Goal: Information Seeking & Learning: Learn about a topic

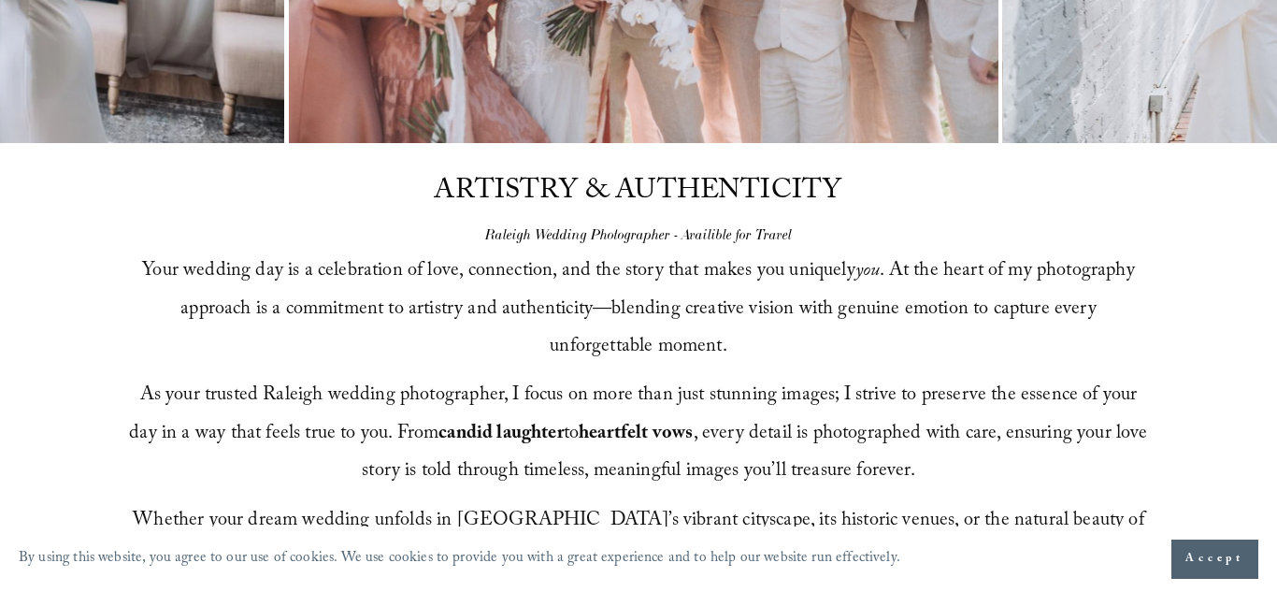
scroll to position [558, 0]
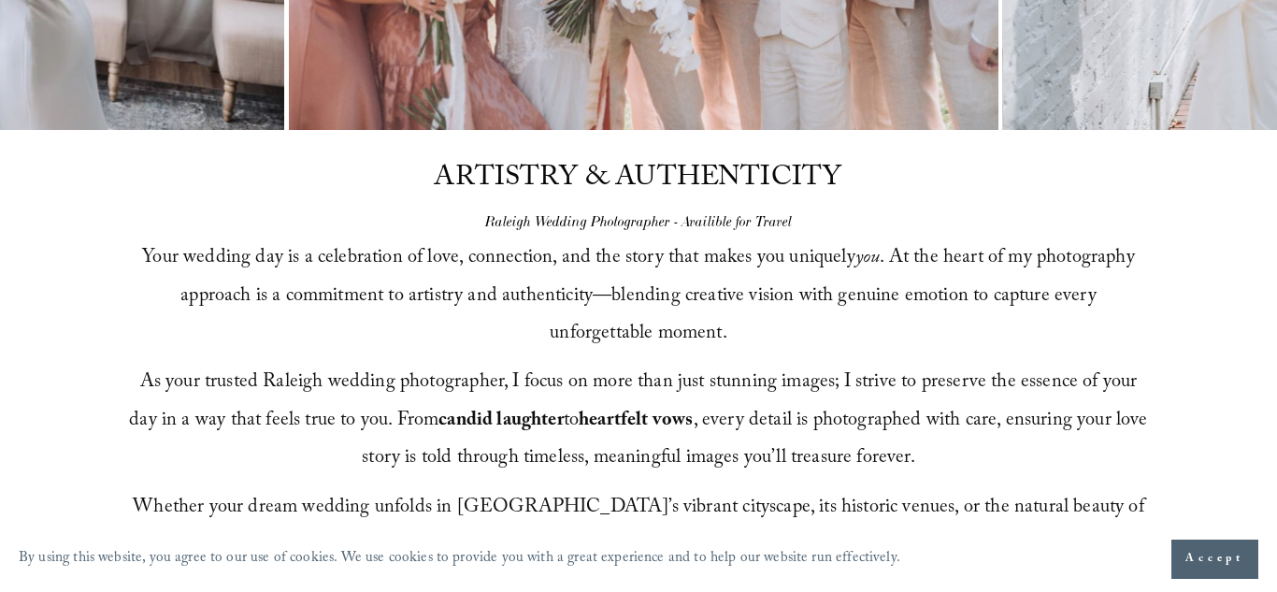
click at [1218, 573] on button "Accept" at bounding box center [1214, 558] width 87 height 39
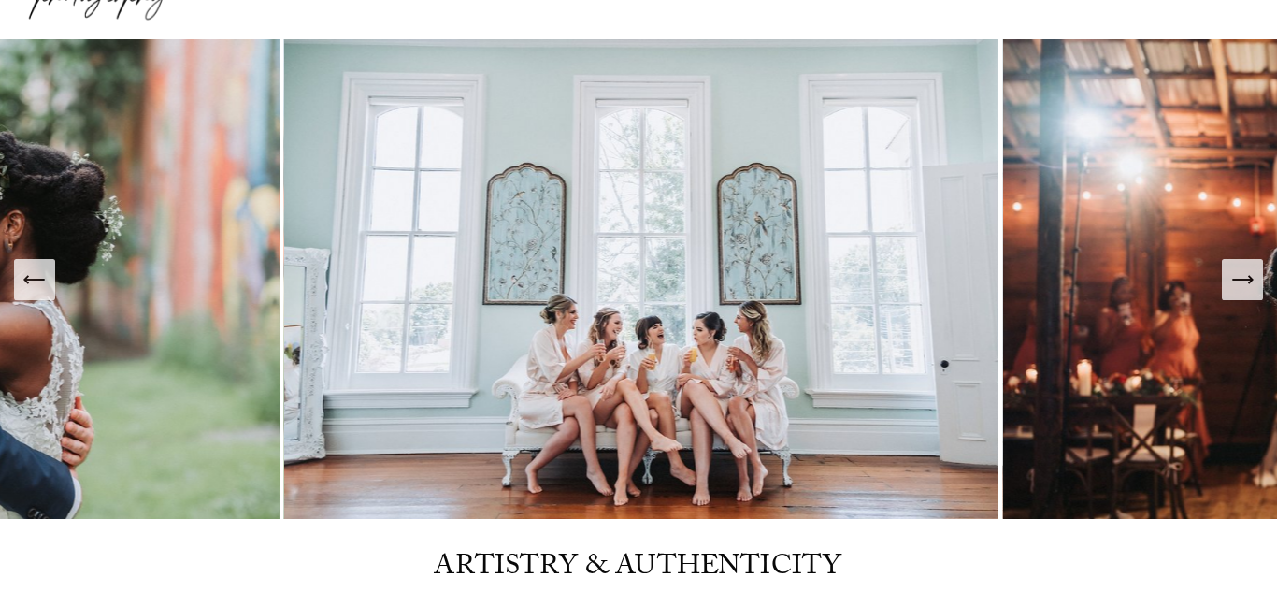
scroll to position [168, 0]
click at [787, 283] on img at bounding box center [643, 279] width 719 height 479
click at [669, 223] on img at bounding box center [643, 279] width 719 height 479
click at [670, 243] on img at bounding box center [643, 279] width 719 height 479
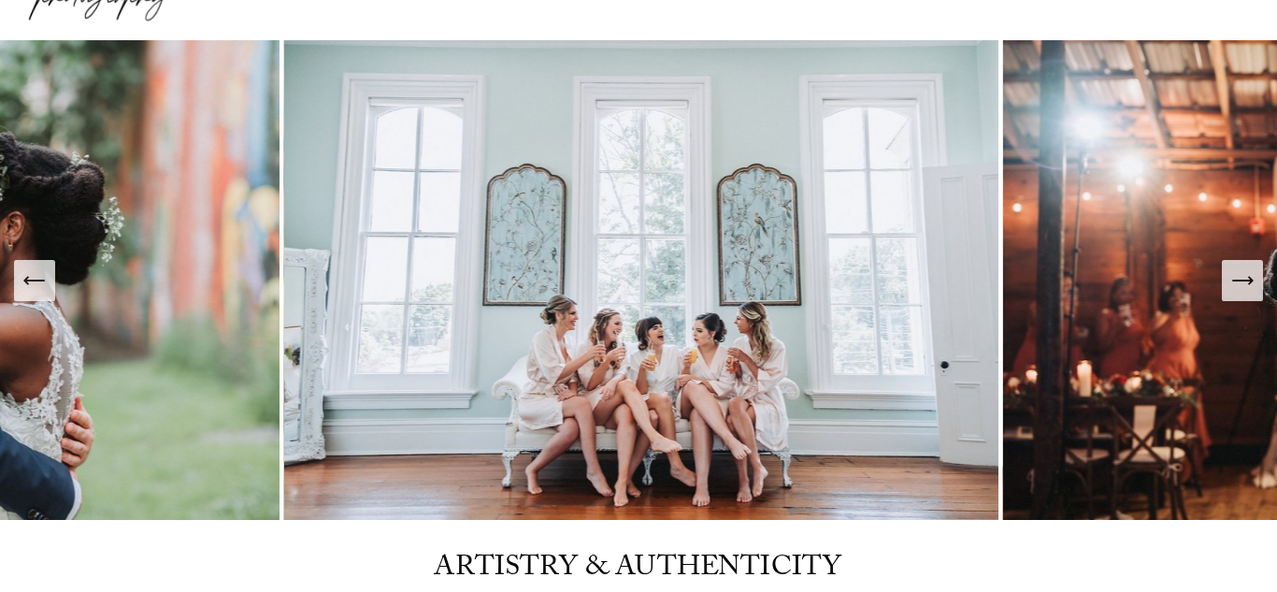
click at [536, 290] on img at bounding box center [643, 279] width 719 height 479
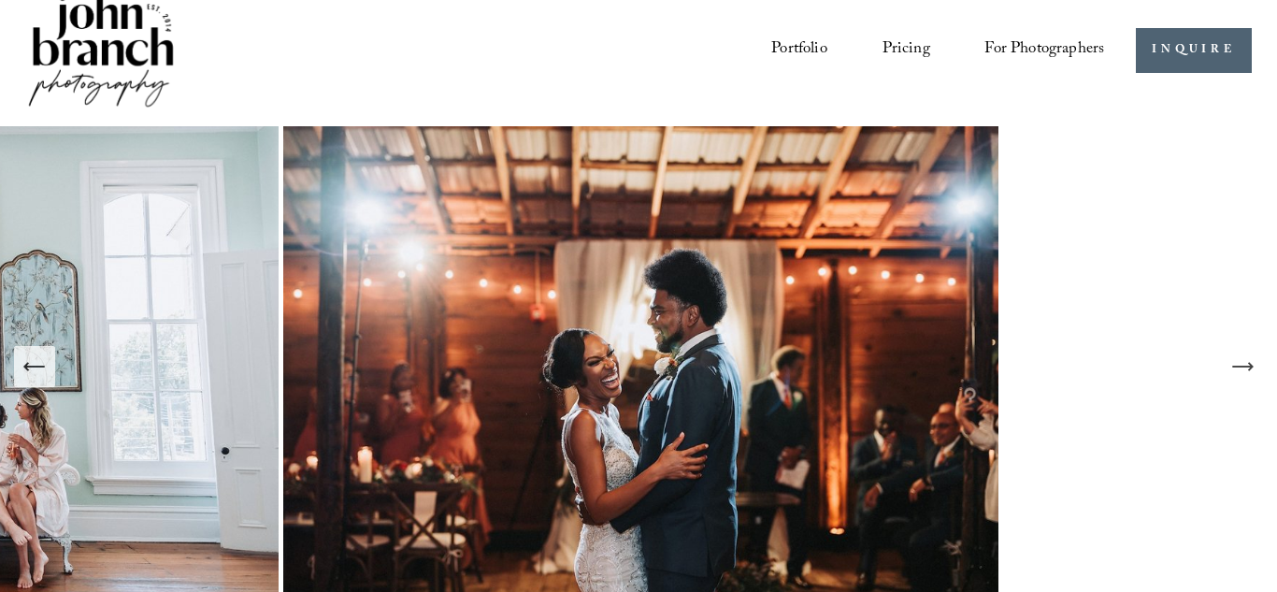
scroll to position [107, 0]
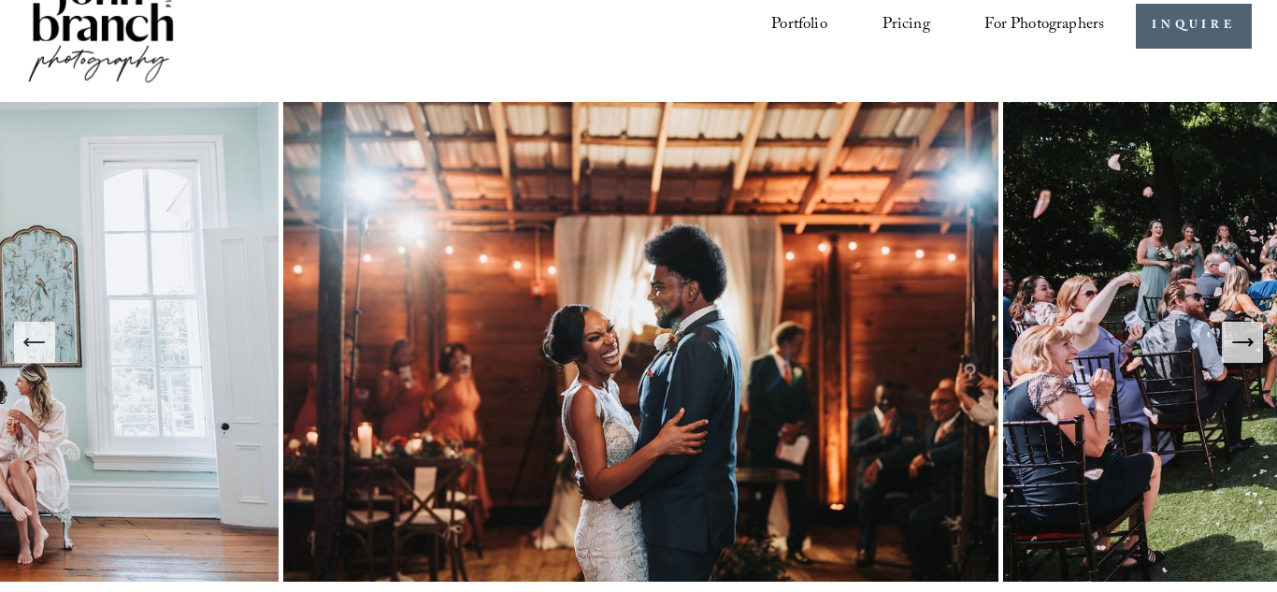
click at [1229, 349] on icon "Next Slide" at bounding box center [1242, 342] width 26 height 26
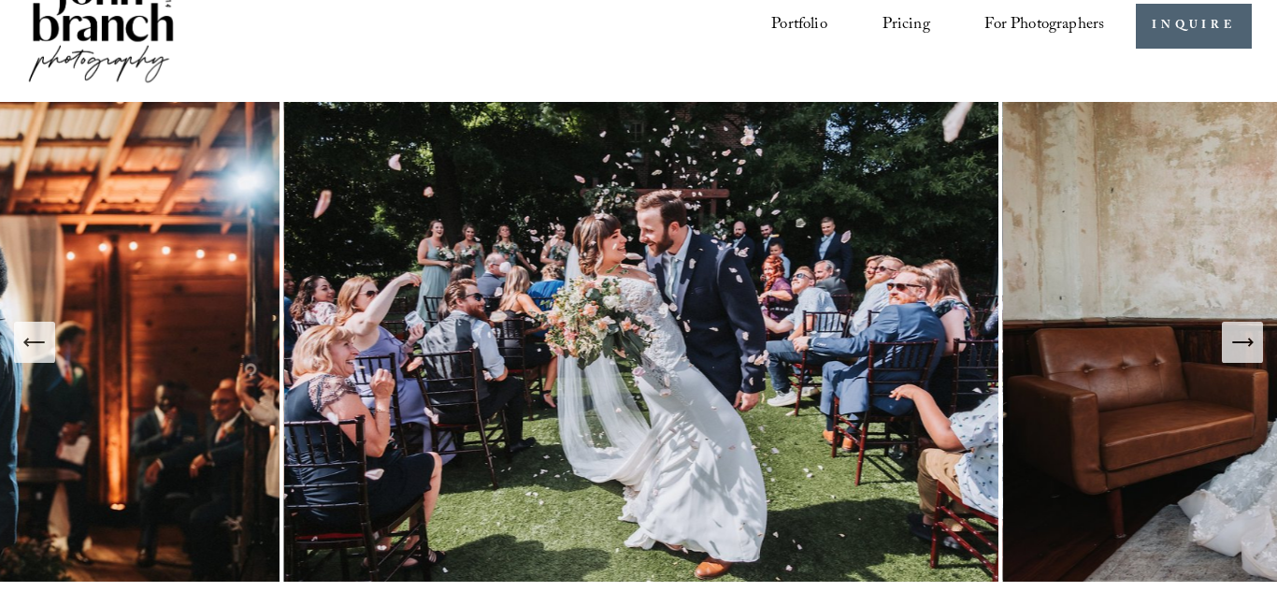
click at [1229, 349] on icon "Next Slide" at bounding box center [1242, 342] width 26 height 26
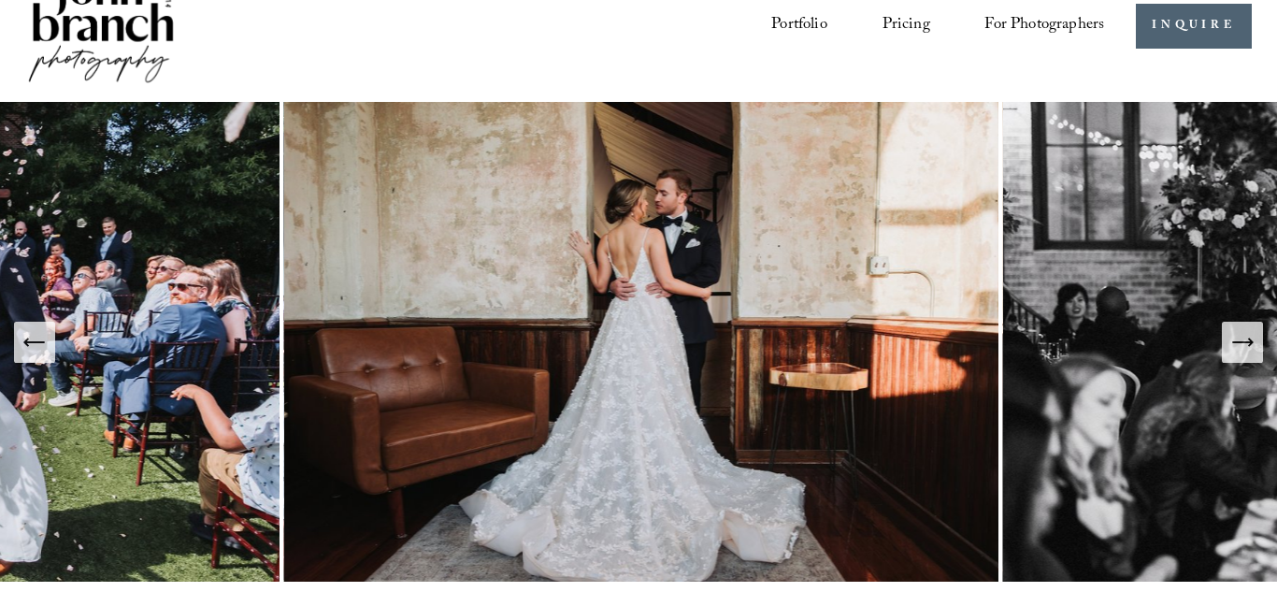
click at [1229, 349] on icon "Next Slide" at bounding box center [1242, 342] width 26 height 26
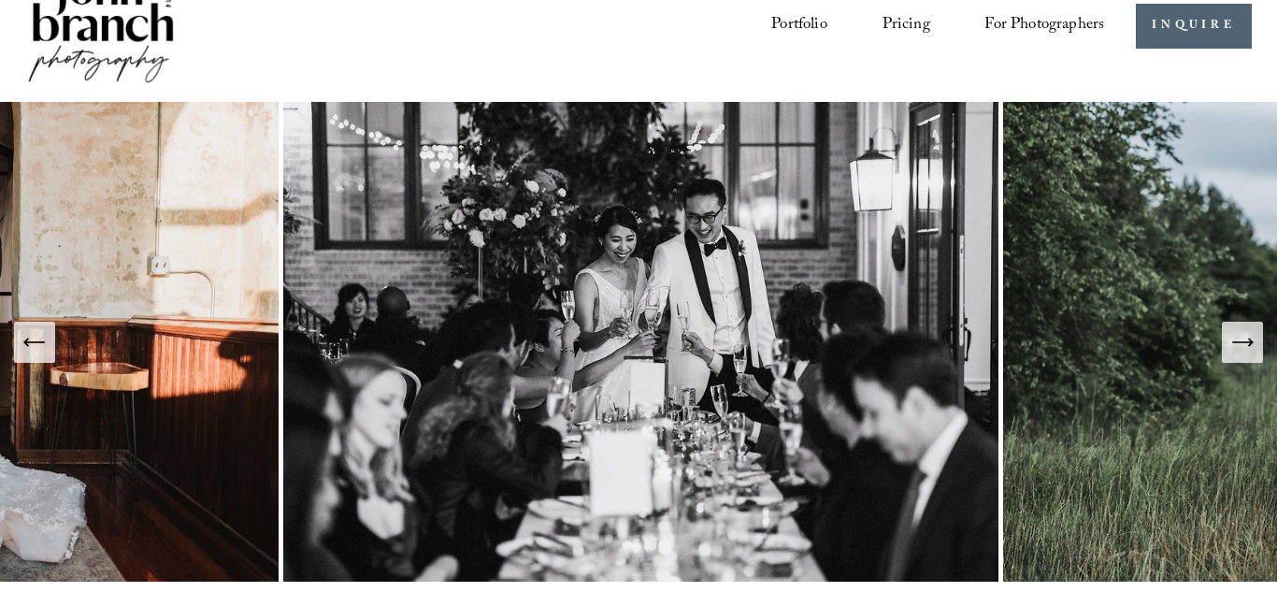
click at [1229, 349] on icon "Next Slide" at bounding box center [1242, 342] width 26 height 26
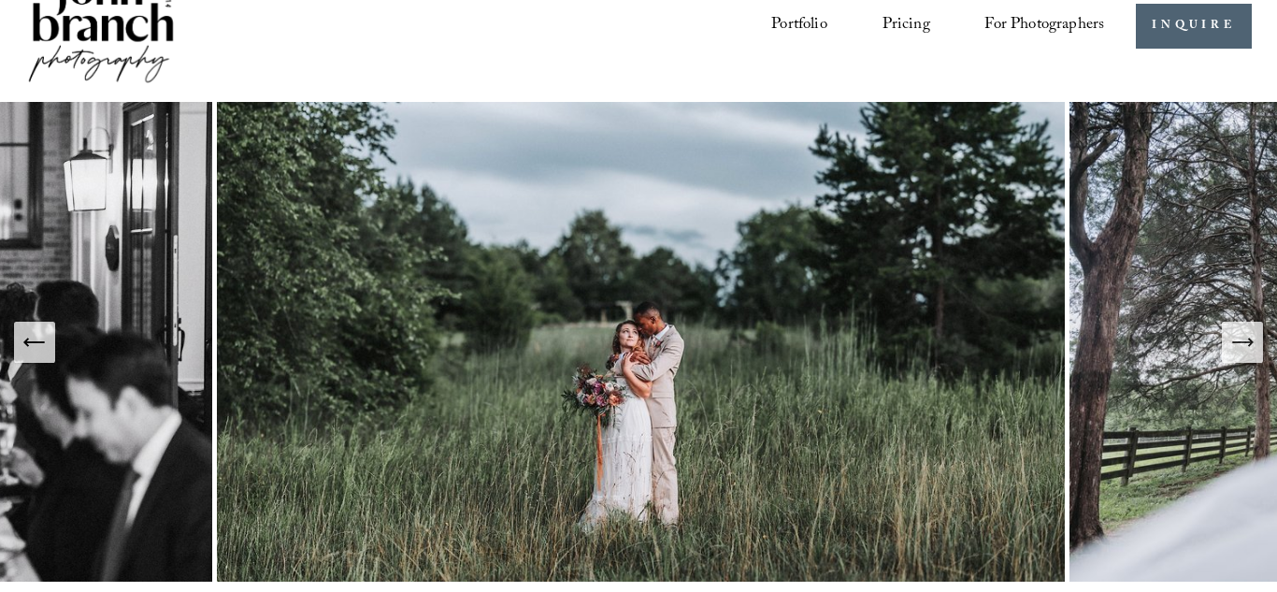
click at [1229, 349] on icon "Next Slide" at bounding box center [1242, 342] width 26 height 26
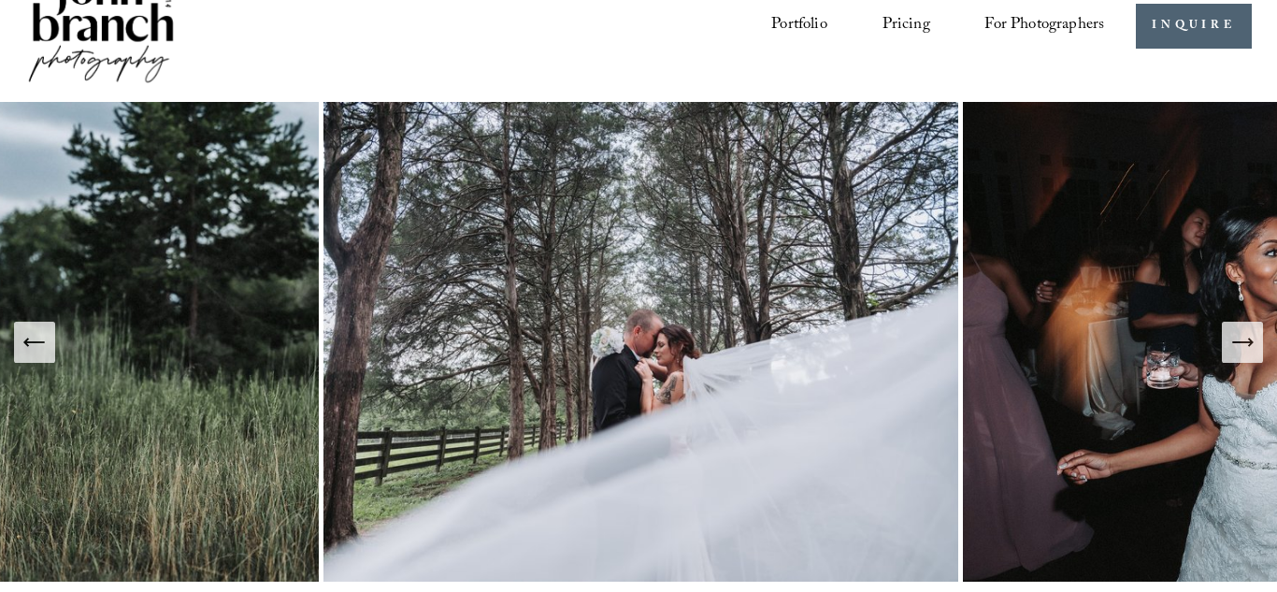
click at [1229, 349] on icon "Next Slide" at bounding box center [1242, 342] width 26 height 26
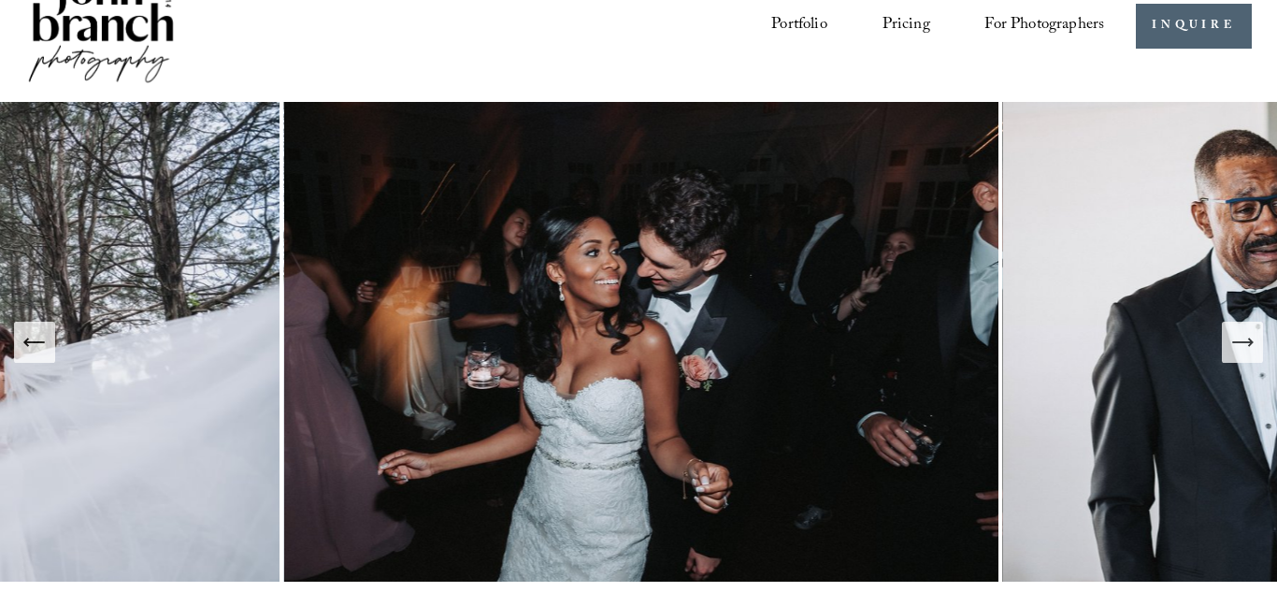
click at [1229, 349] on icon "Next Slide" at bounding box center [1242, 342] width 26 height 26
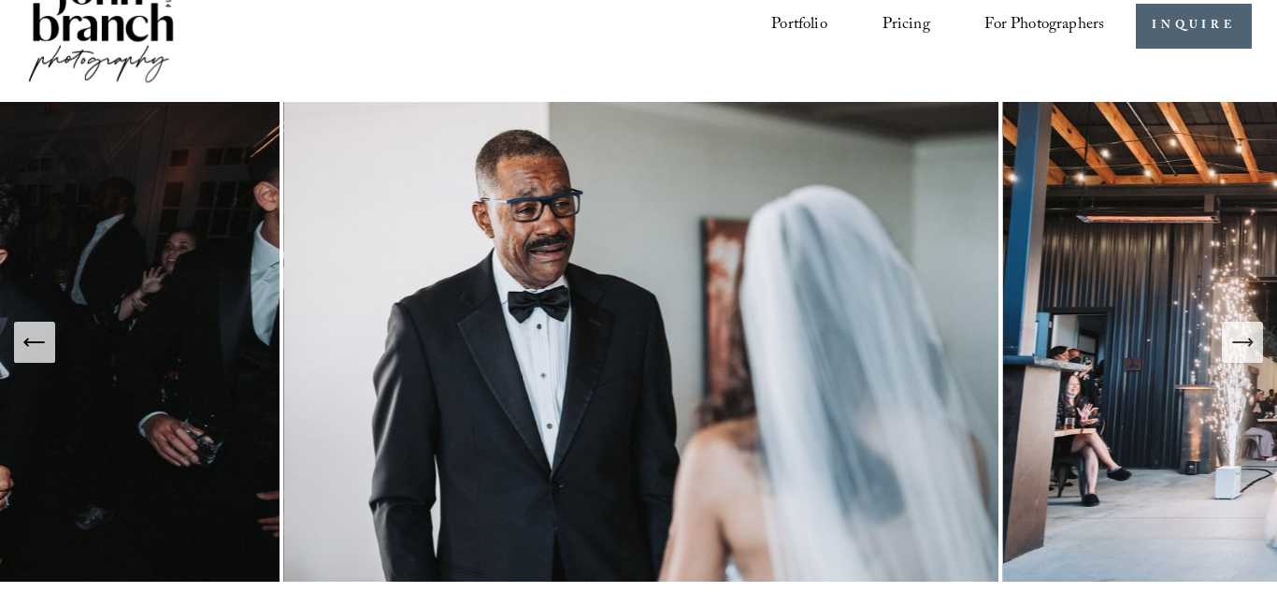
click at [1229, 349] on icon "Next Slide" at bounding box center [1242, 342] width 26 height 26
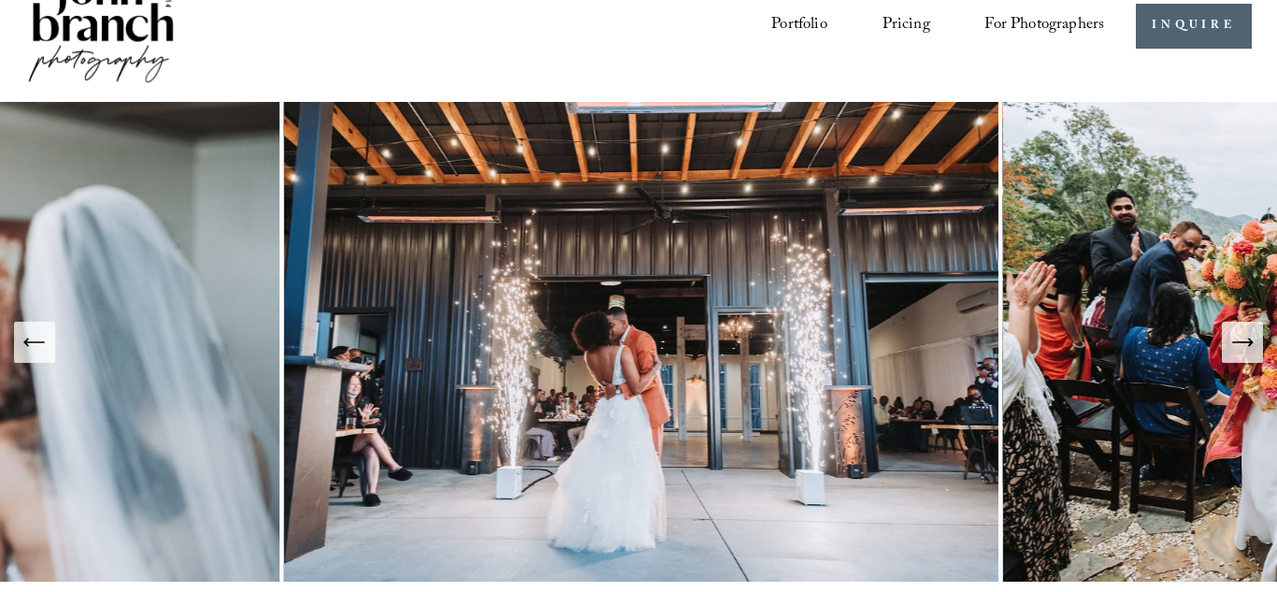
click at [1229, 349] on icon "Next Slide" at bounding box center [1242, 342] width 26 height 26
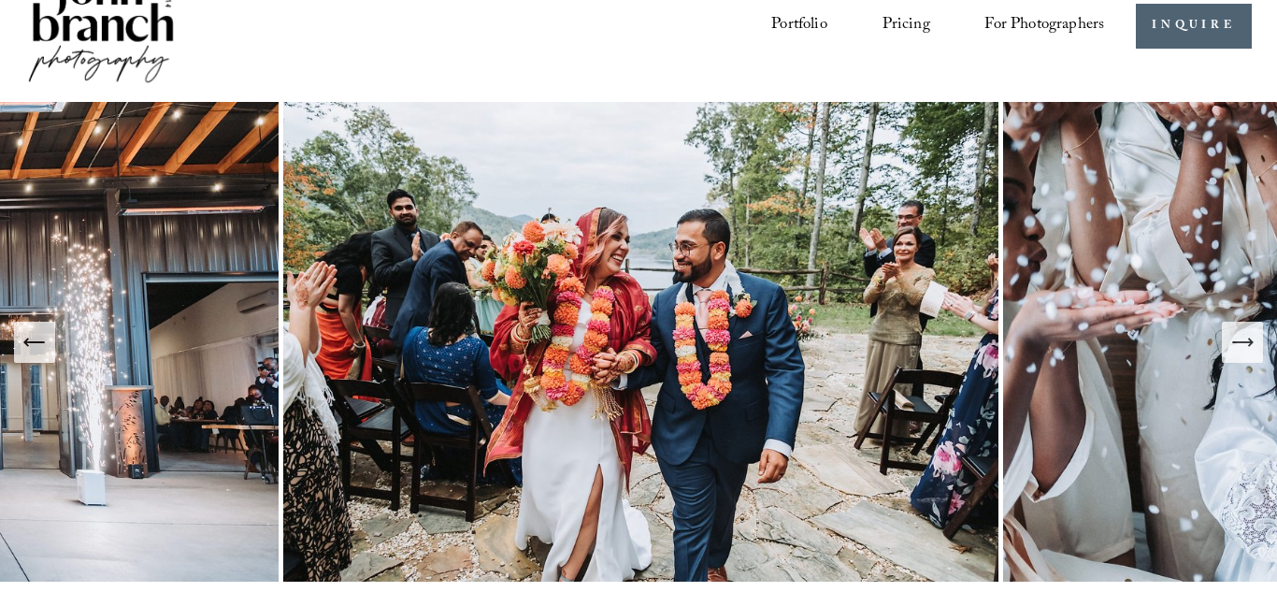
click at [1229, 349] on icon "Next Slide" at bounding box center [1242, 342] width 26 height 26
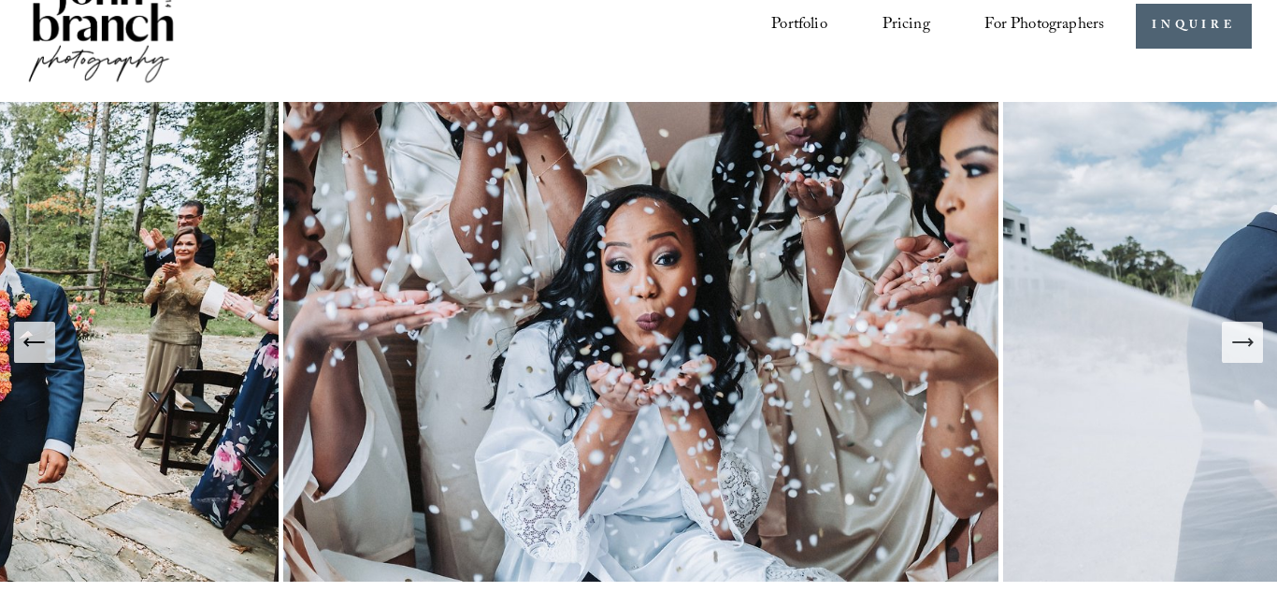
click at [1229, 349] on icon "Next Slide" at bounding box center [1242, 342] width 26 height 26
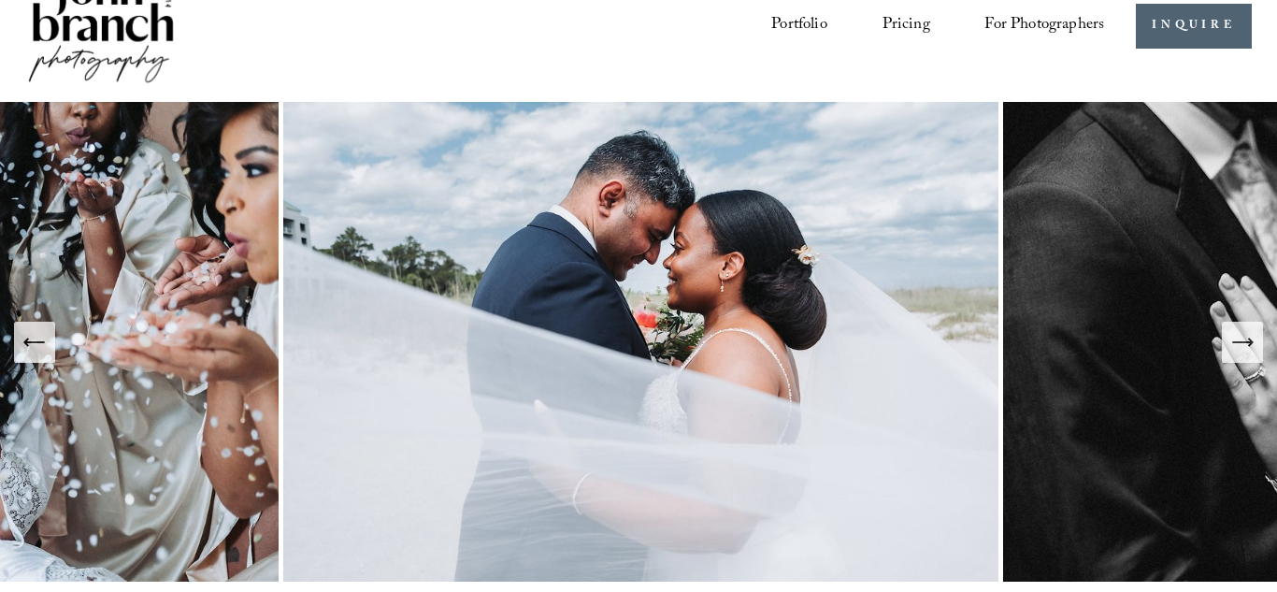
click at [1229, 349] on icon "Next Slide" at bounding box center [1242, 342] width 26 height 26
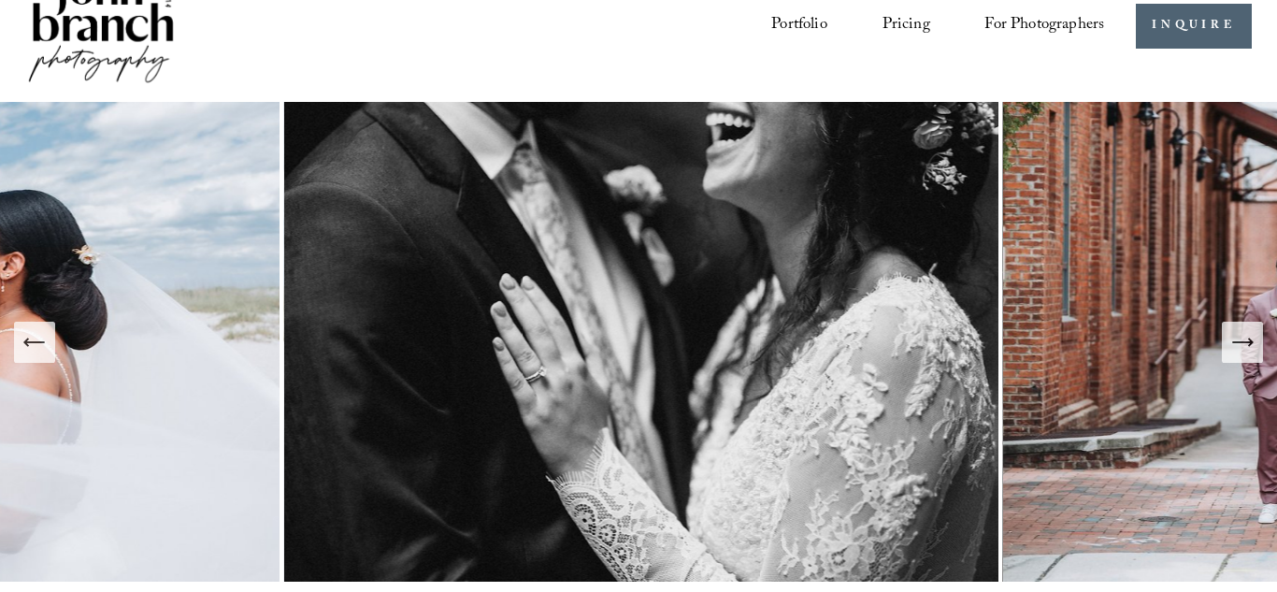
click at [1229, 349] on icon "Next Slide" at bounding box center [1242, 342] width 26 height 26
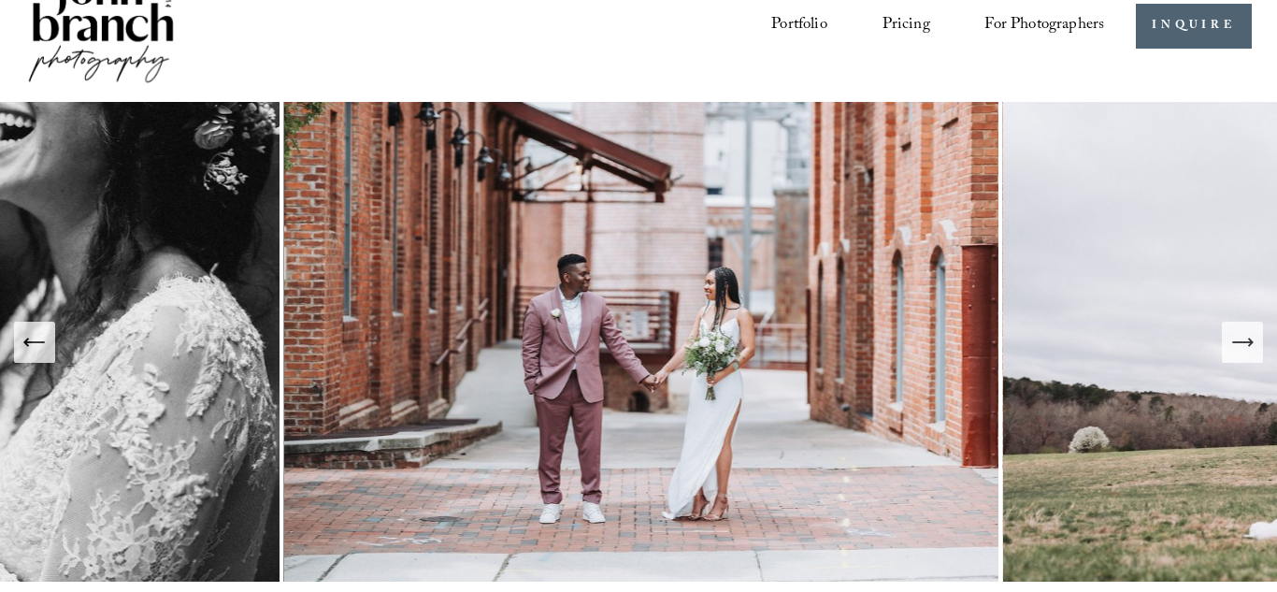
click at [1229, 349] on icon "Next Slide" at bounding box center [1242, 342] width 26 height 26
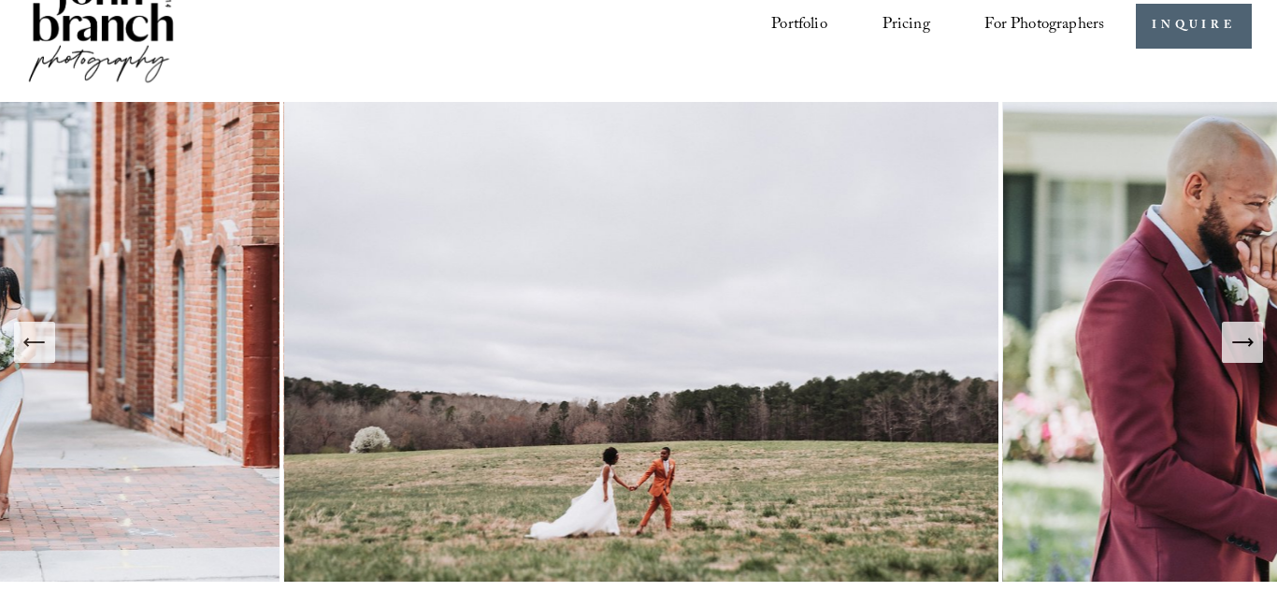
click at [1229, 349] on icon "Next Slide" at bounding box center [1242, 342] width 26 height 26
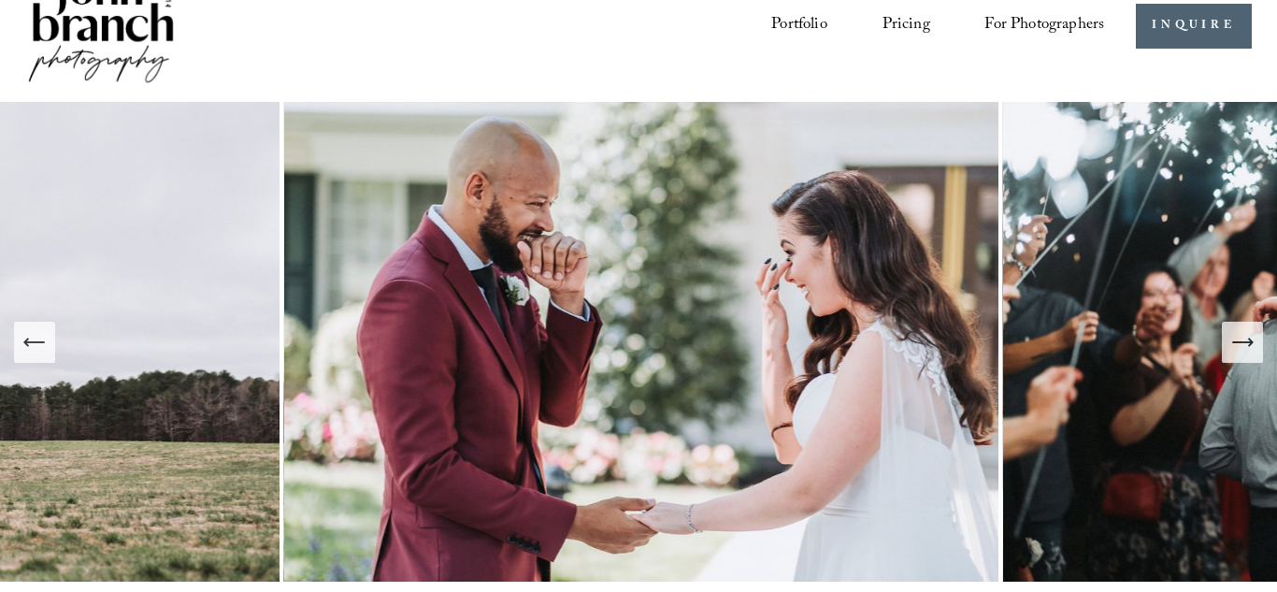
click at [1229, 349] on icon "Next Slide" at bounding box center [1242, 342] width 26 height 26
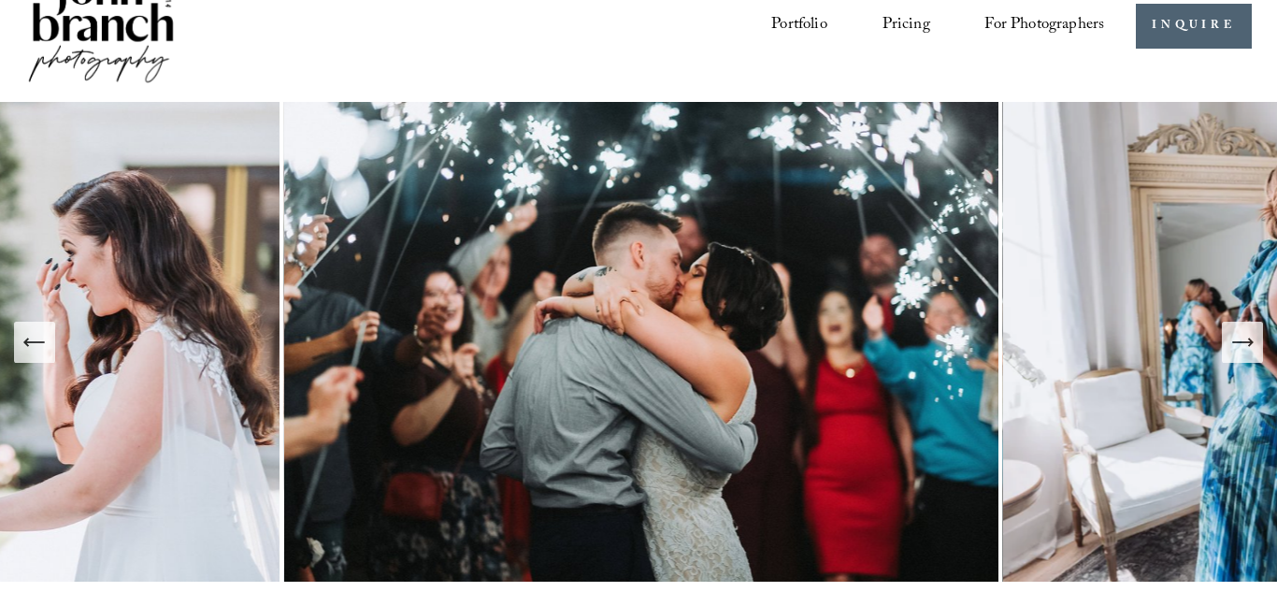
click at [1229, 349] on icon "Next Slide" at bounding box center [1242, 342] width 26 height 26
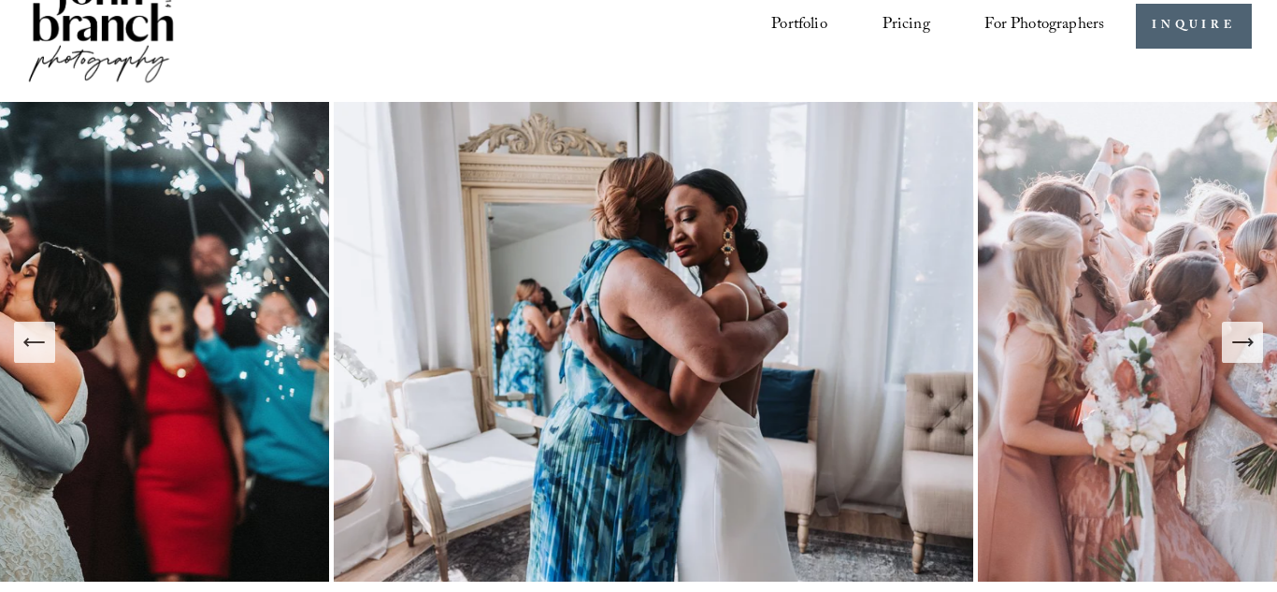
click at [1229, 349] on icon "Next Slide" at bounding box center [1242, 342] width 26 height 26
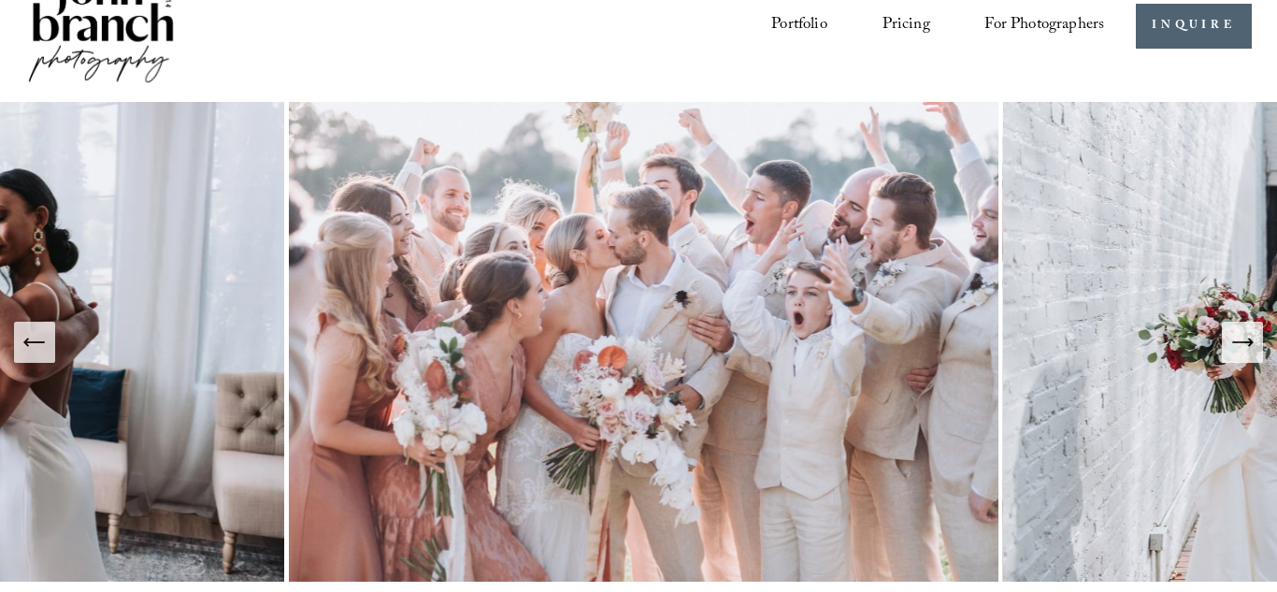
click at [1229, 349] on icon "Next Slide" at bounding box center [1242, 342] width 26 height 26
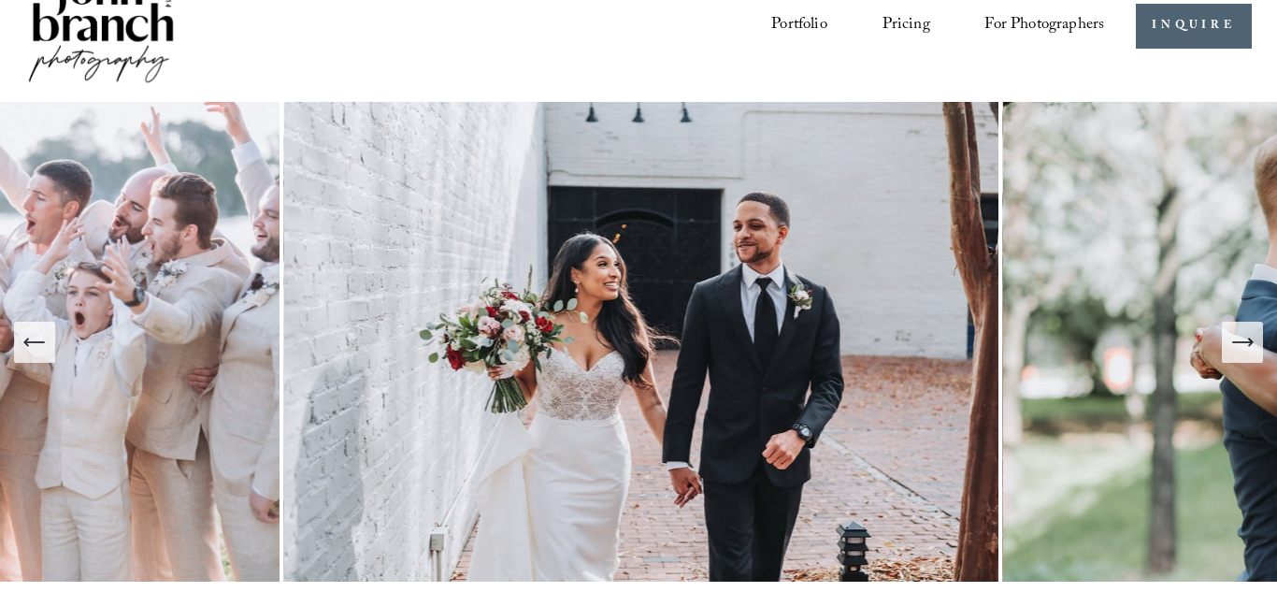
click at [1229, 349] on icon "Next Slide" at bounding box center [1242, 342] width 26 height 26
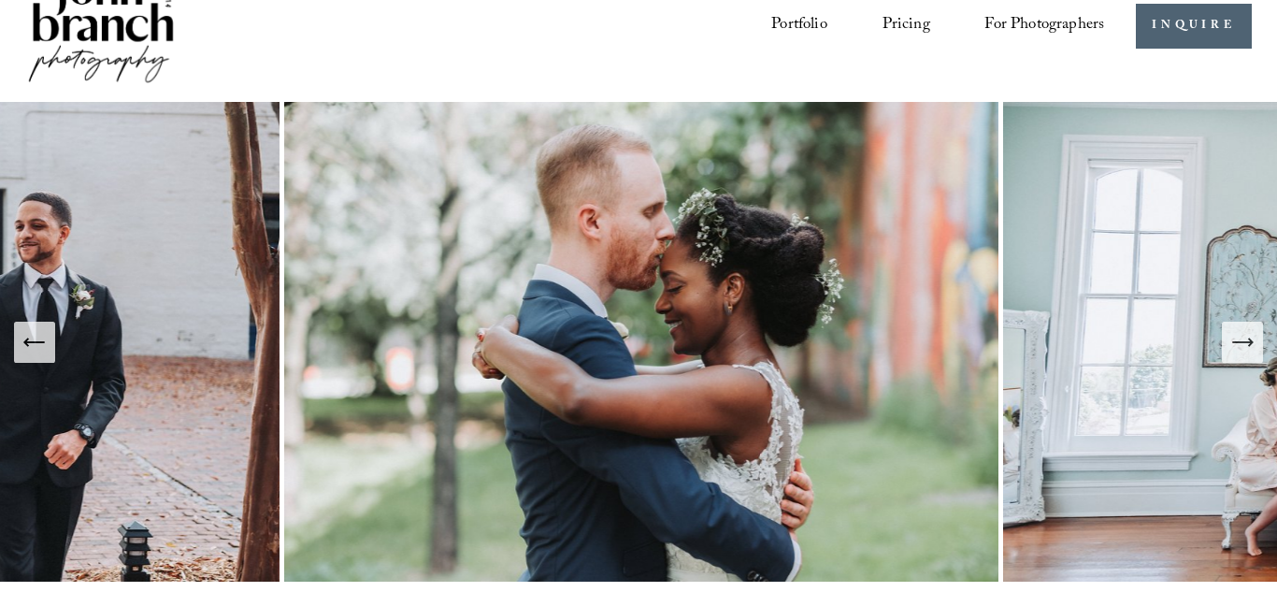
click at [1229, 349] on icon "Next Slide" at bounding box center [1242, 342] width 26 height 26
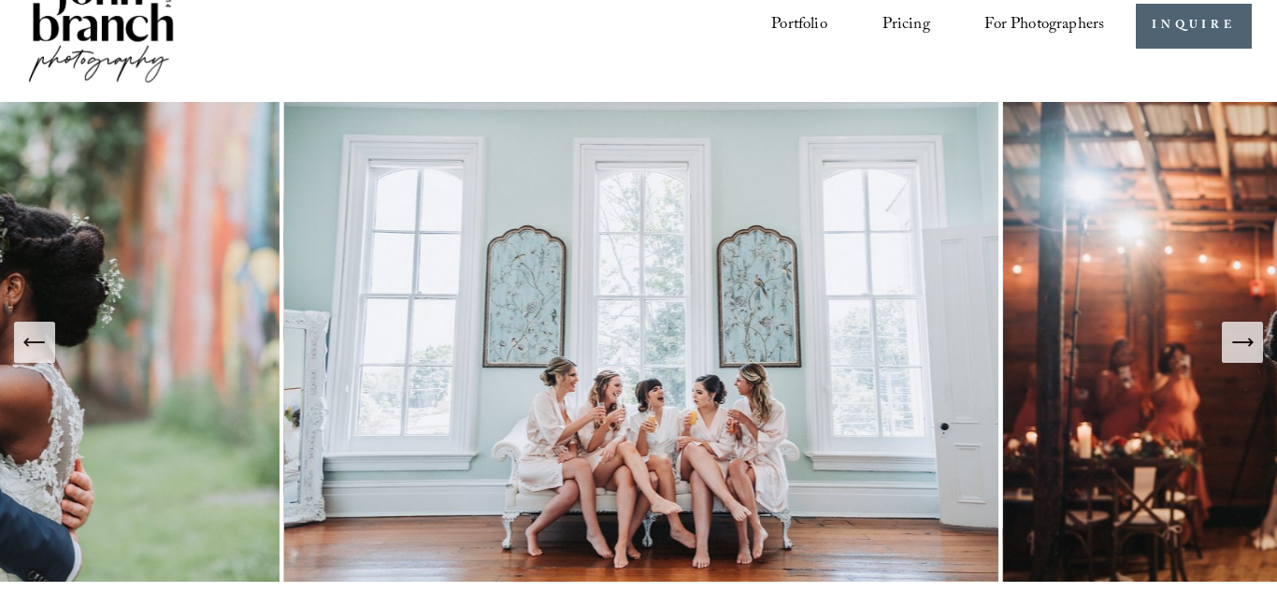
click at [1229, 349] on icon "Next Slide" at bounding box center [1242, 342] width 26 height 26
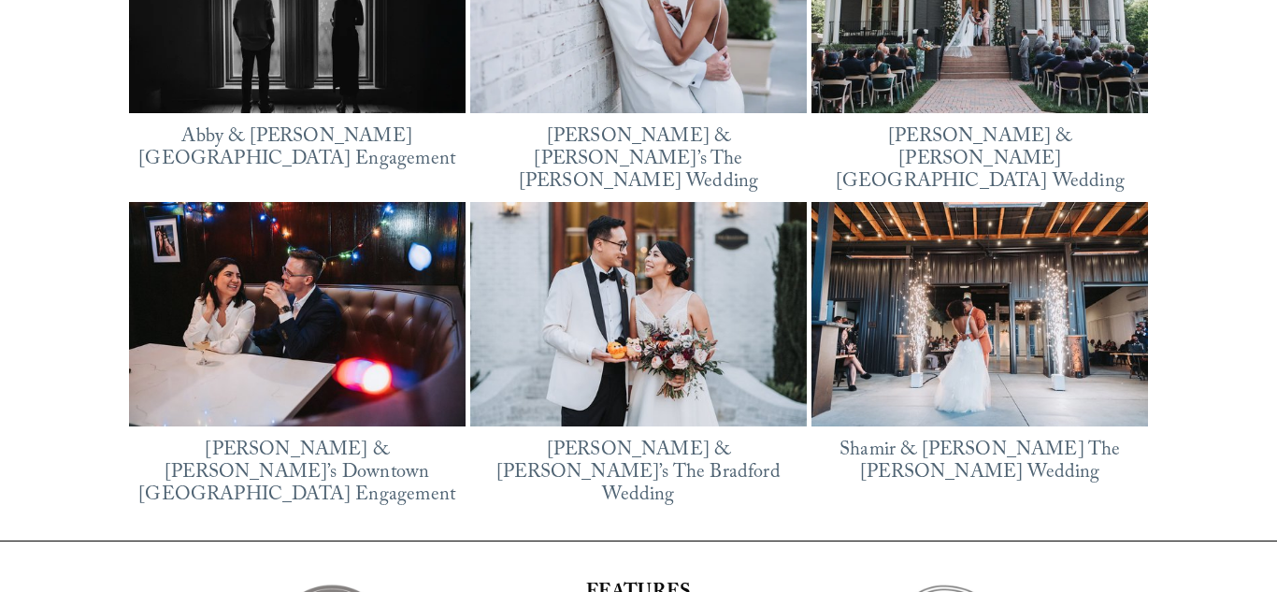
scroll to position [2493, 0]
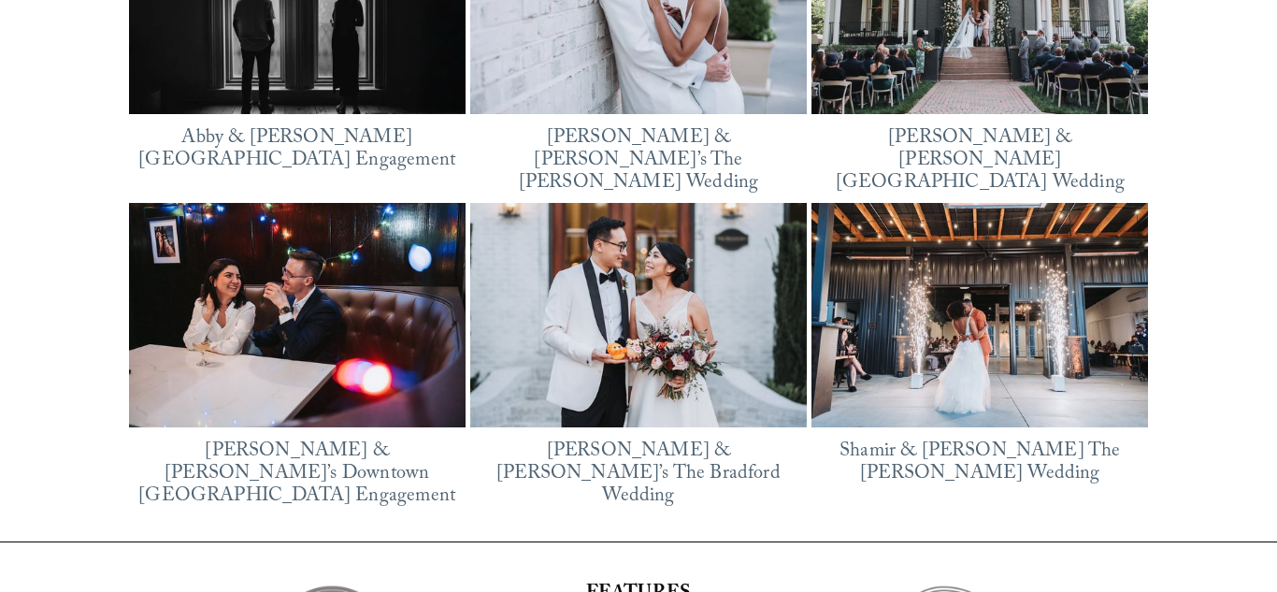
click at [307, 336] on img at bounding box center [297, 315] width 336 height 224
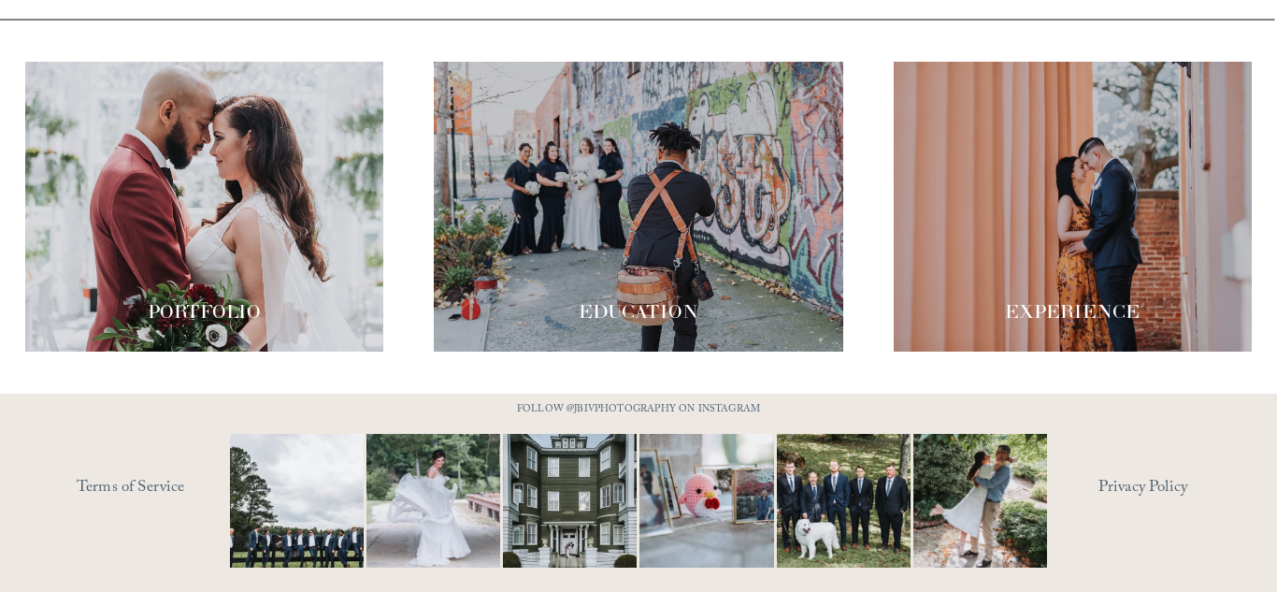
scroll to position [3256, 0]
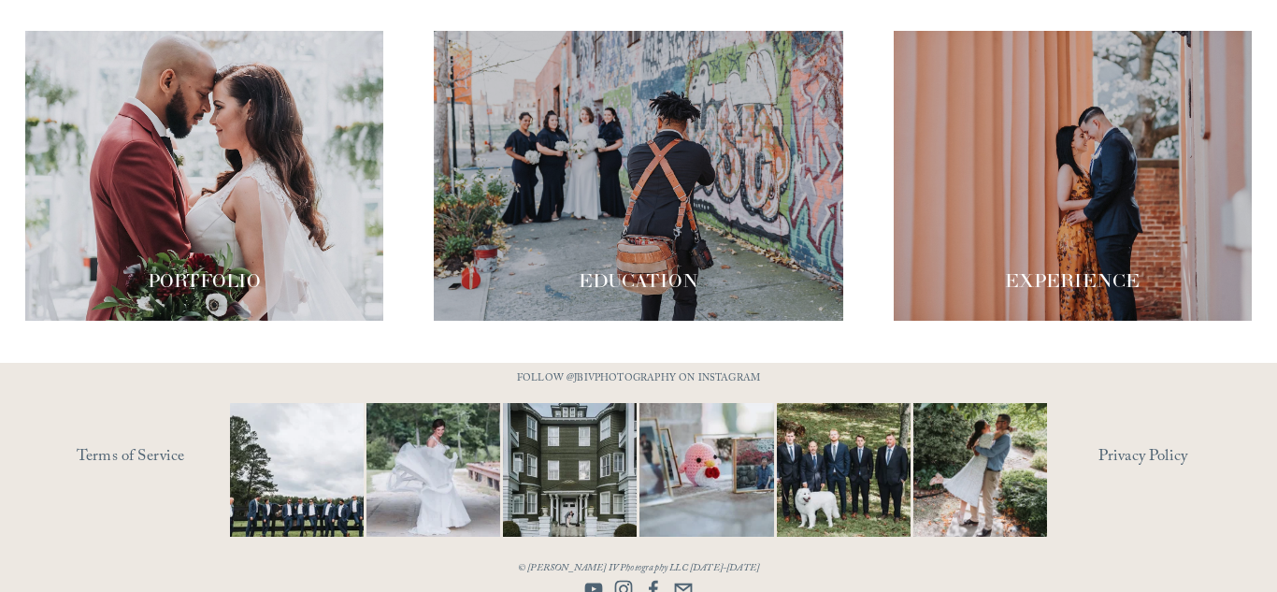
click at [700, 469] on img at bounding box center [707, 470] width 201 height 134
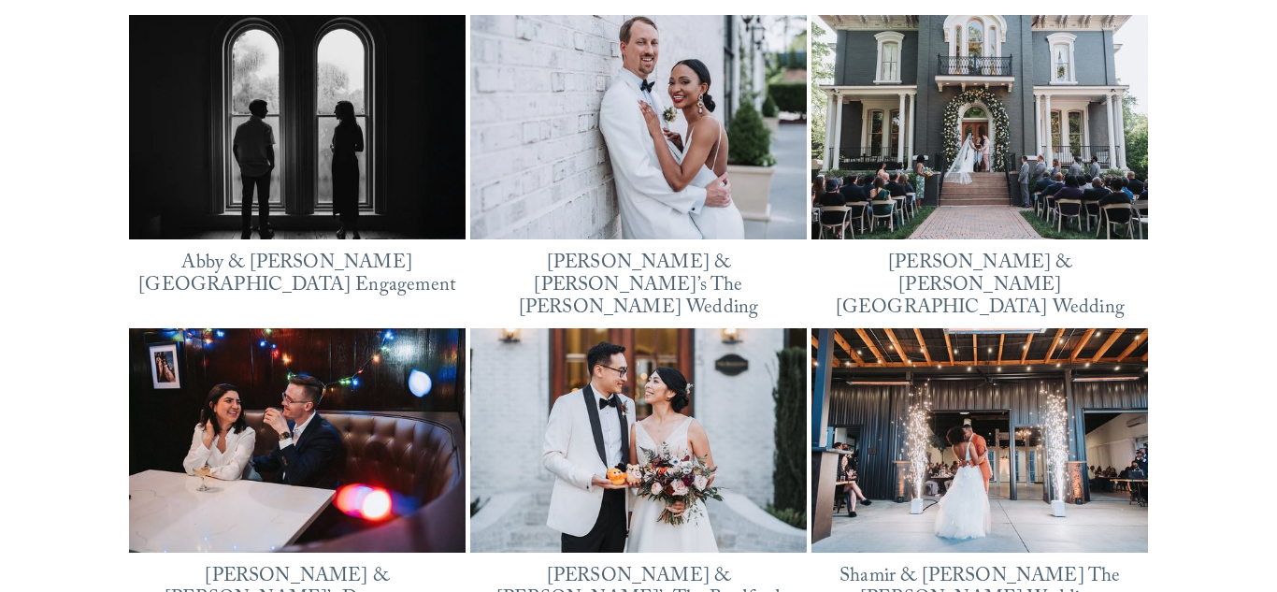
scroll to position [2434, 0]
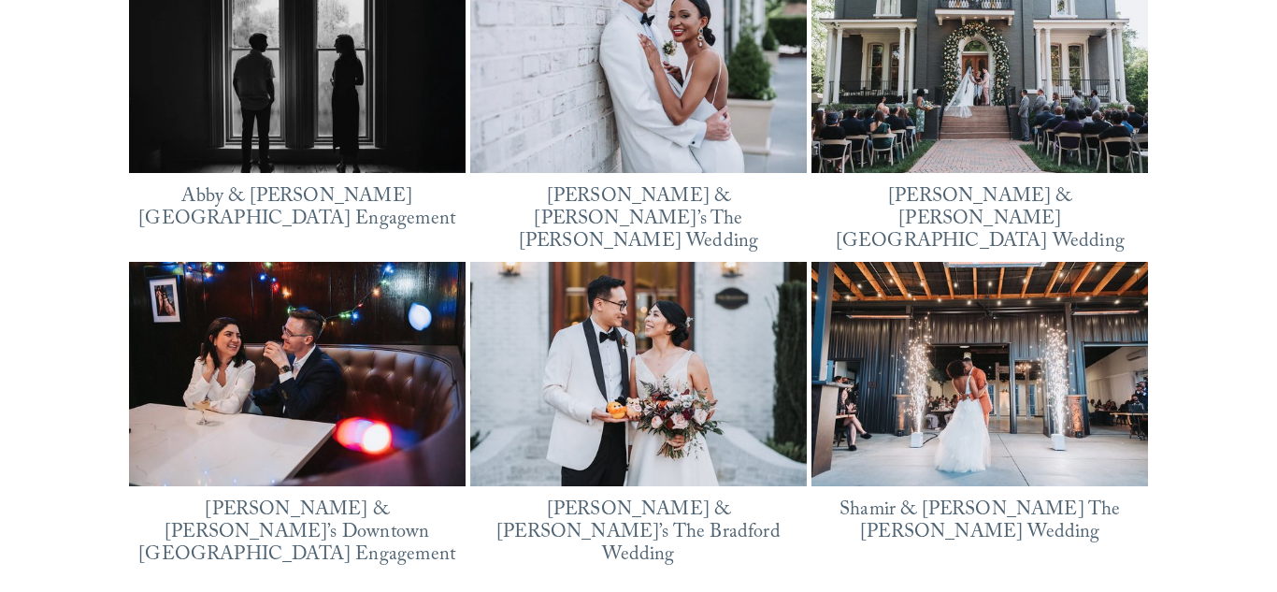
click at [586, 287] on img at bounding box center [638, 374] width 336 height 224
click at [908, 121] on img at bounding box center [979, 61] width 336 height 224
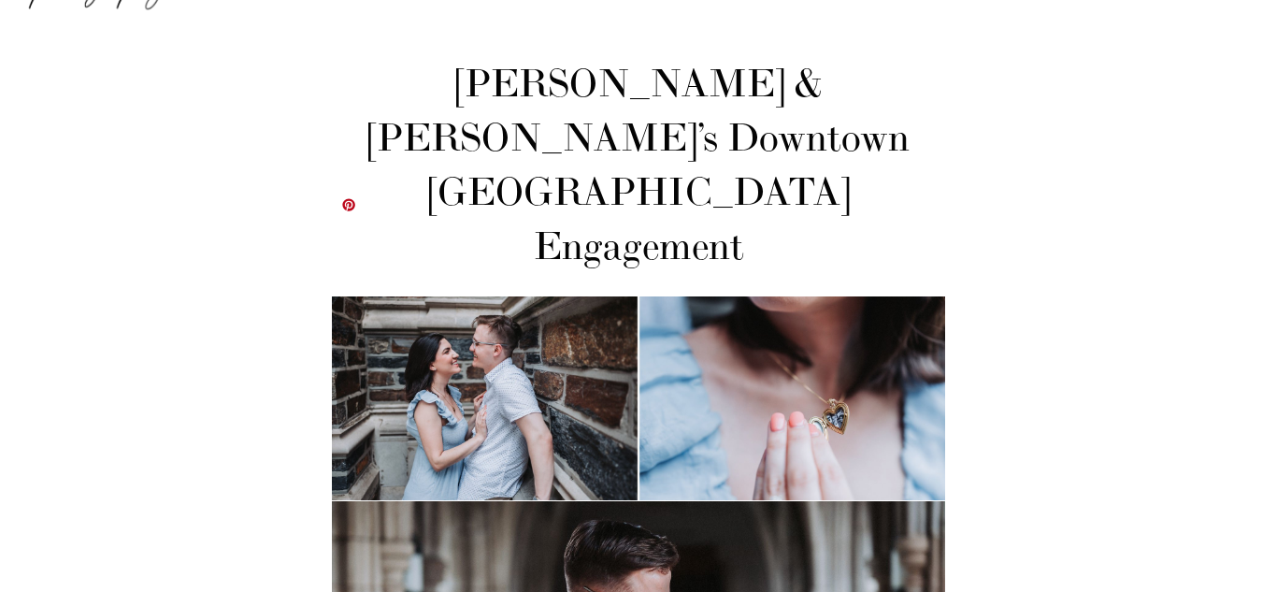
scroll to position [177, 0]
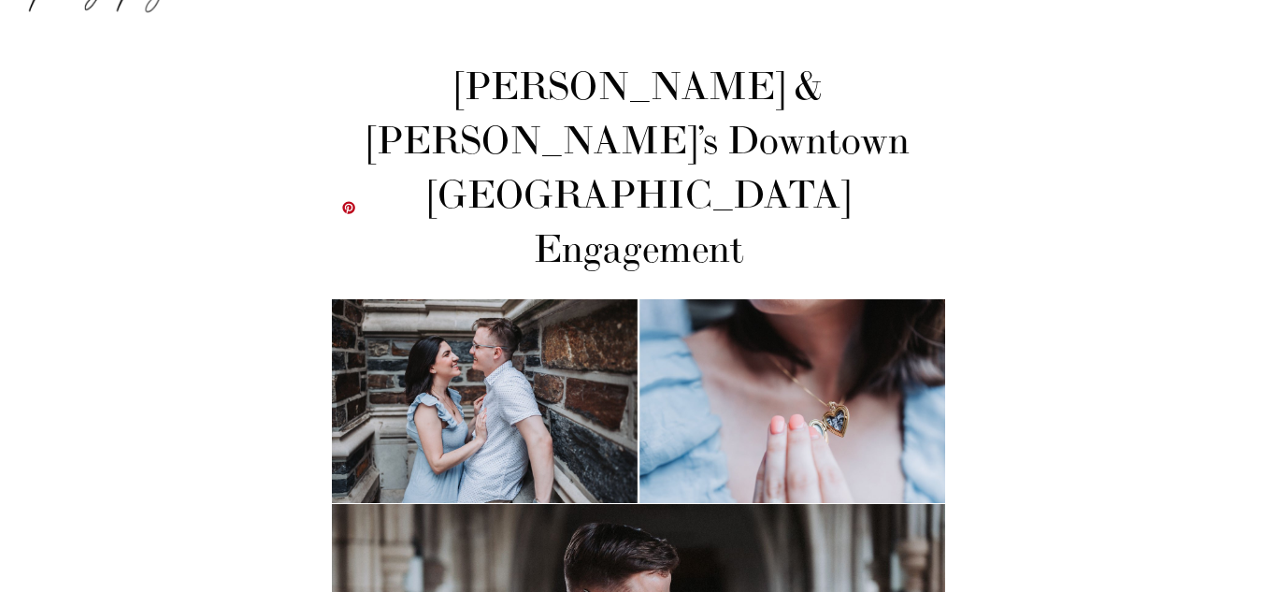
click at [836, 299] on img at bounding box center [638, 401] width 613 height 204
click at [835, 299] on img at bounding box center [638, 401] width 613 height 204
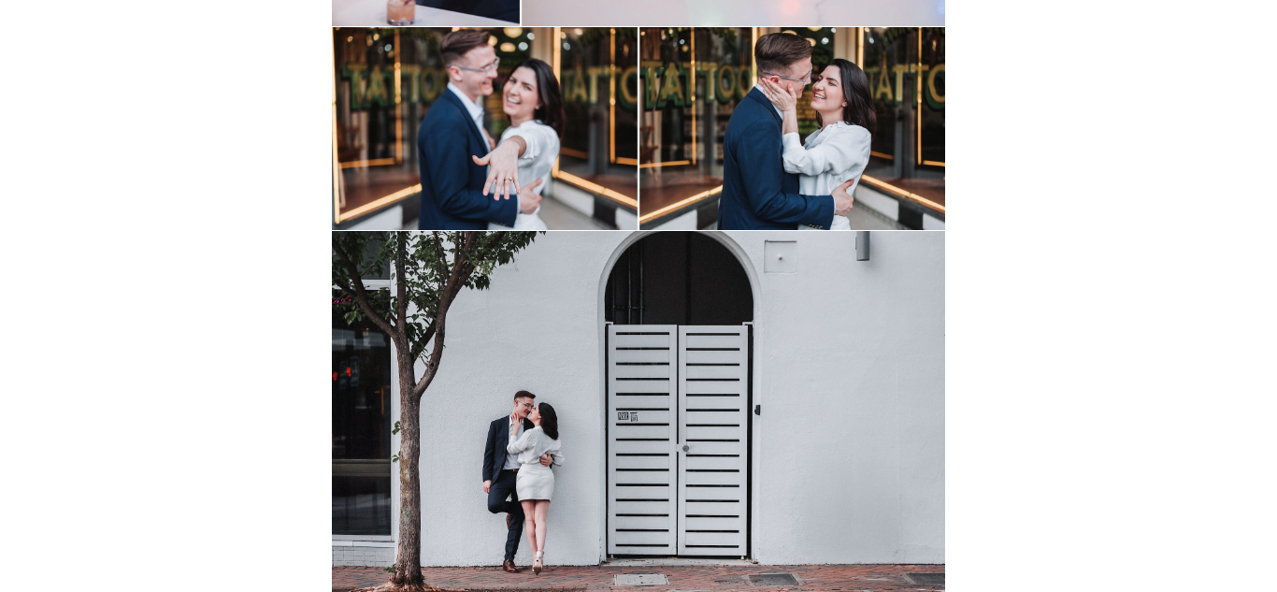
scroll to position [5222, 0]
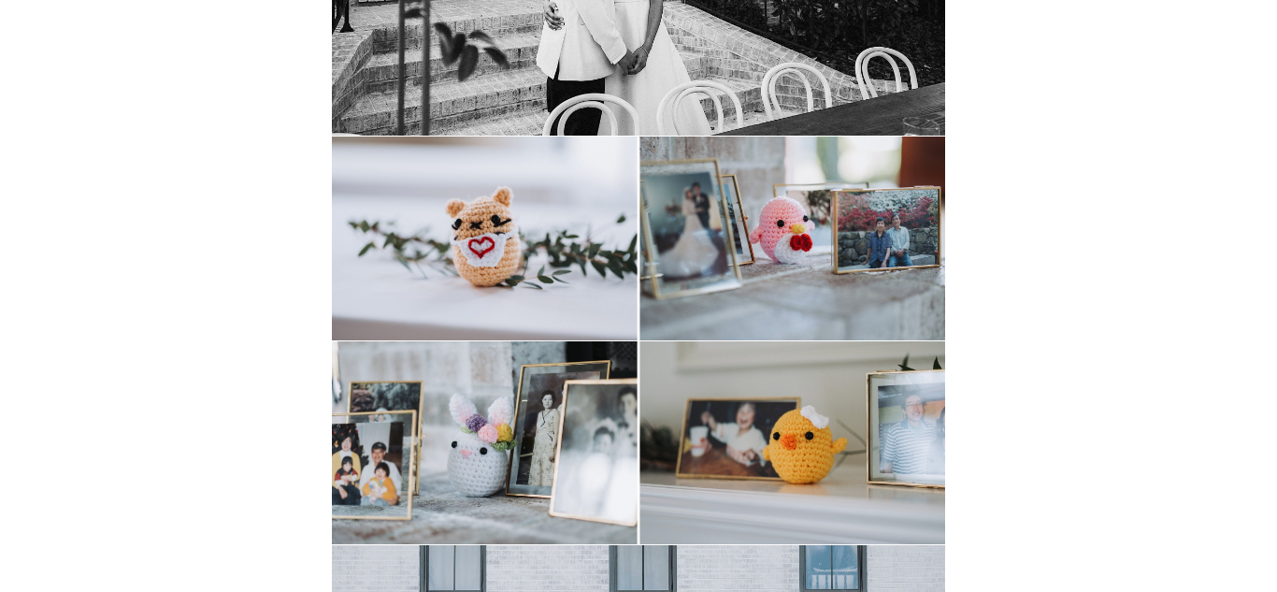
scroll to position [8772, 0]
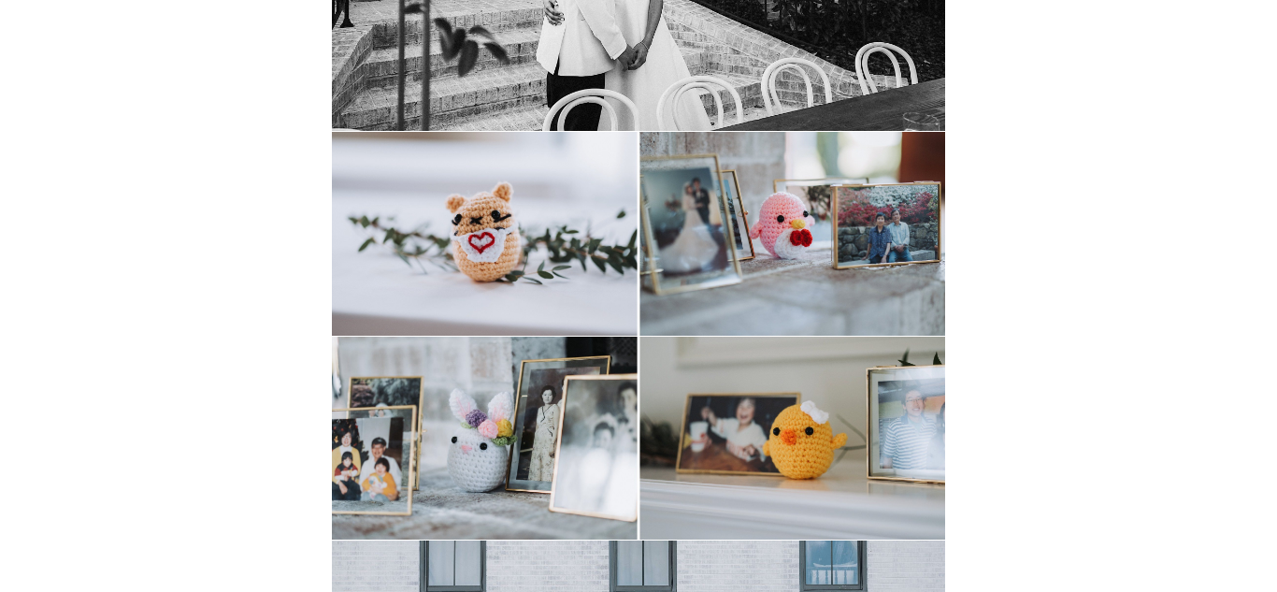
click at [435, 183] on img at bounding box center [638, 233] width 613 height 203
click at [436, 132] on img at bounding box center [638, 233] width 613 height 203
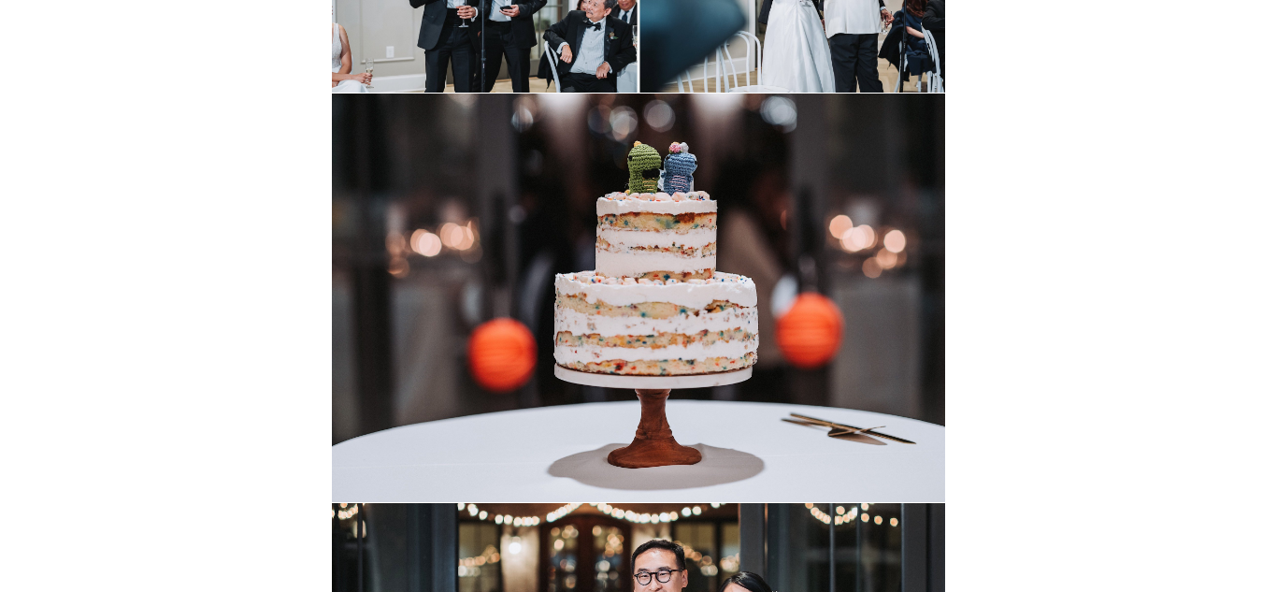
scroll to position [19611, 0]
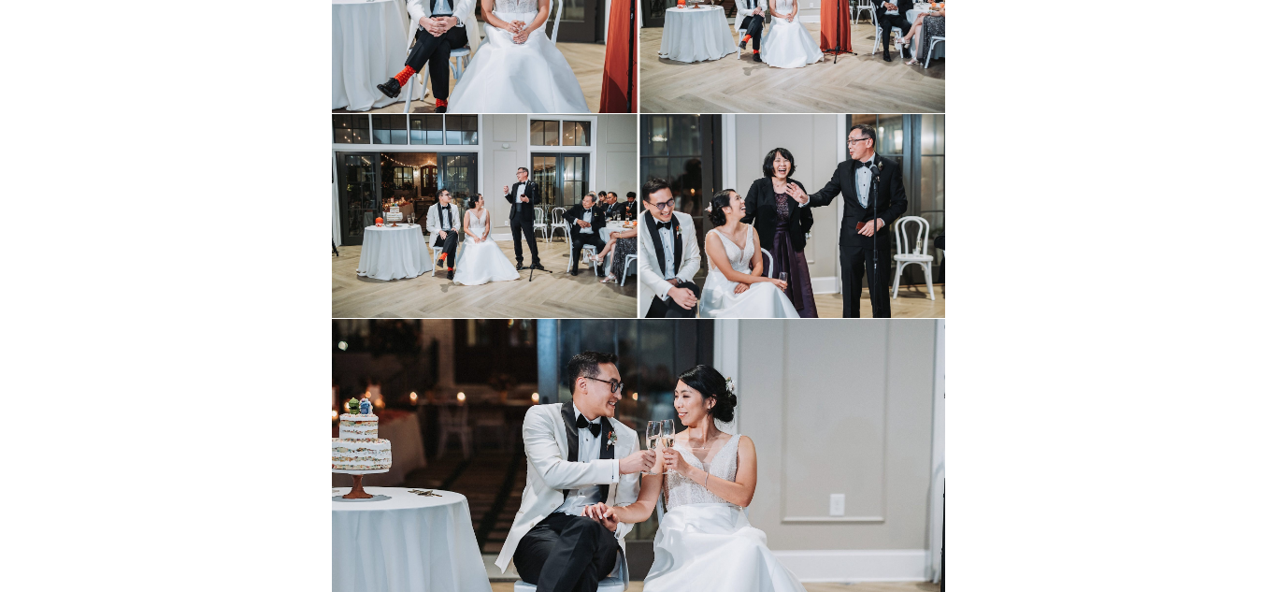
scroll to position [18747, 0]
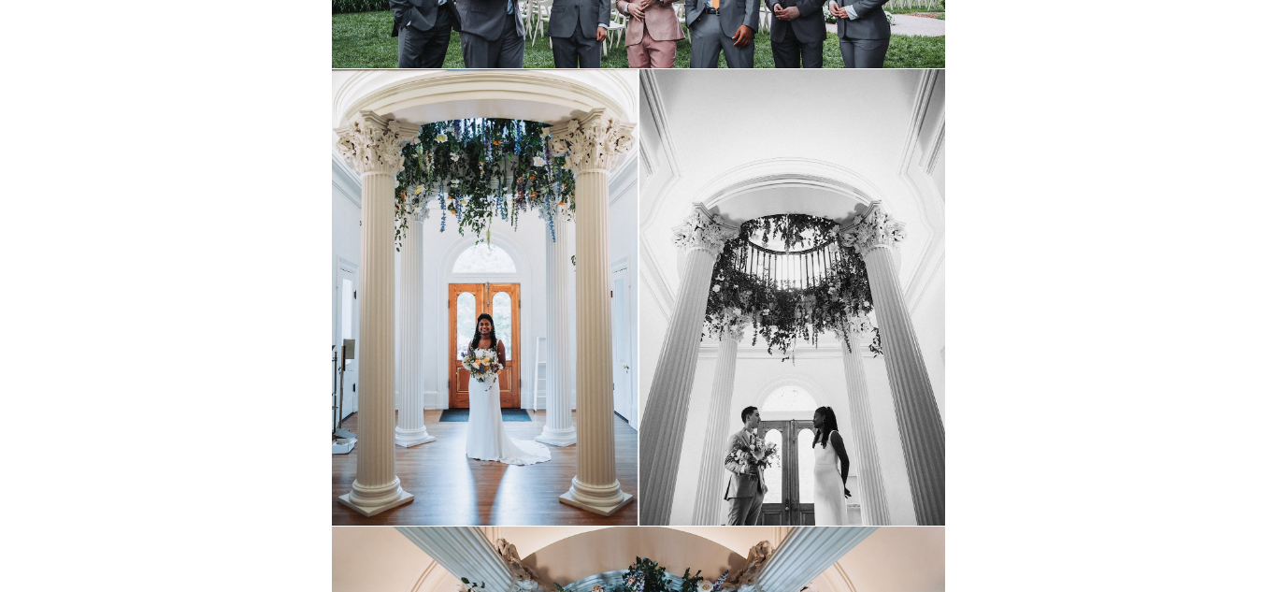
scroll to position [13812, 0]
click at [546, 127] on img at bounding box center [638, 298] width 613 height 456
click at [514, 159] on img at bounding box center [638, 298] width 613 height 456
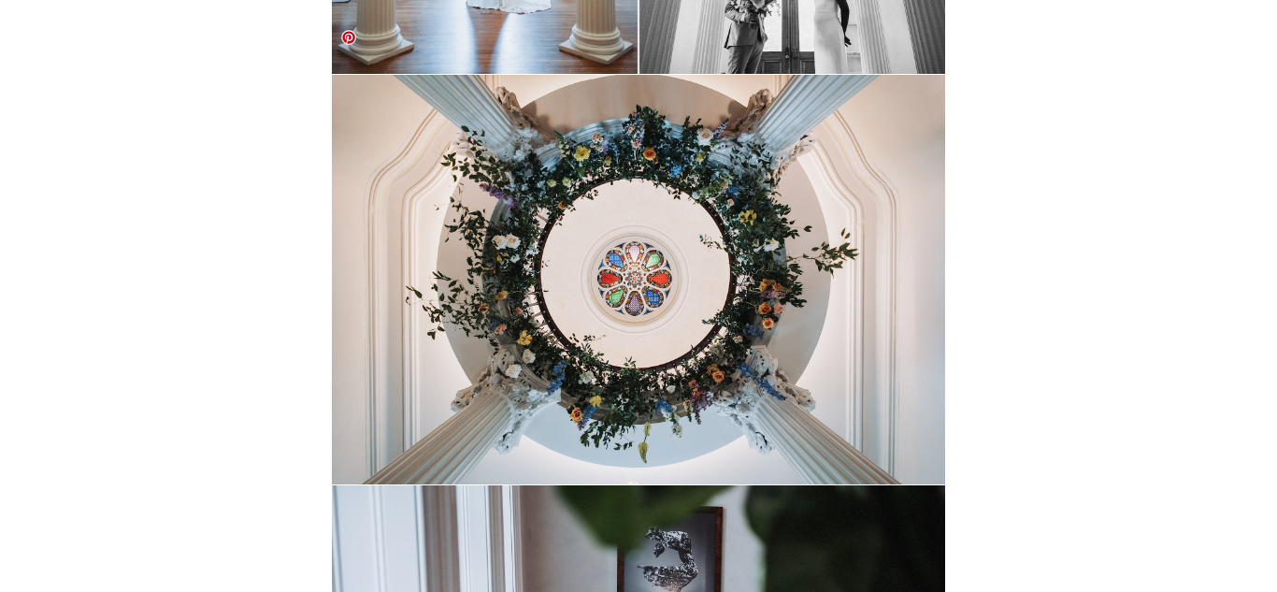
scroll to position [14244, 0]
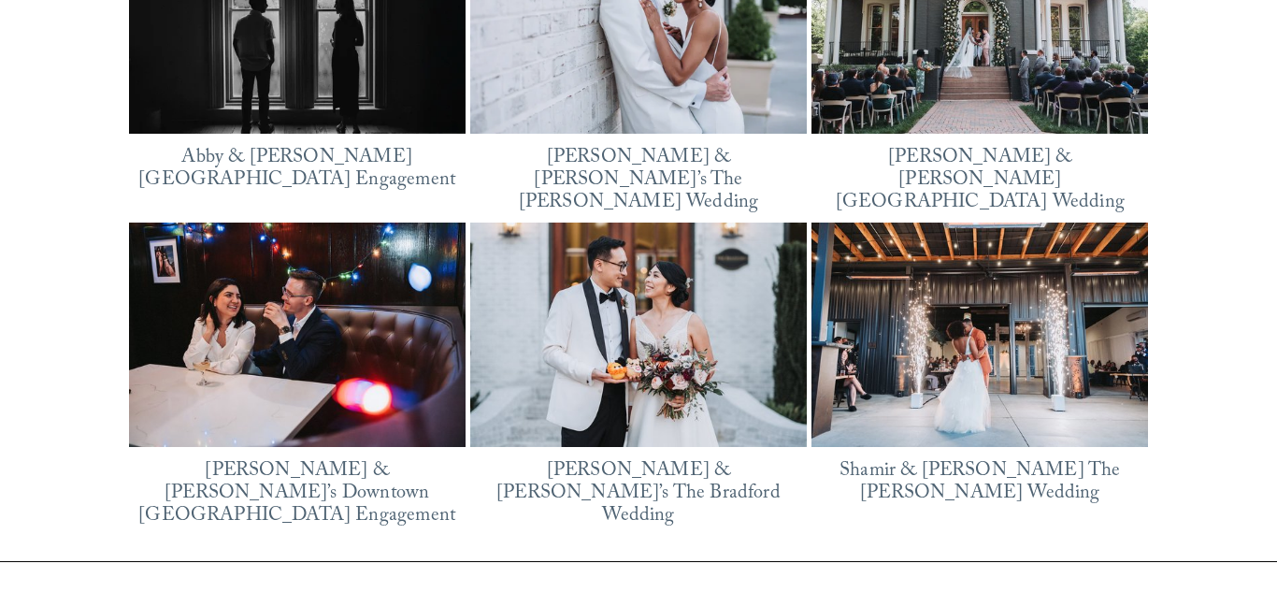
scroll to position [2463, 0]
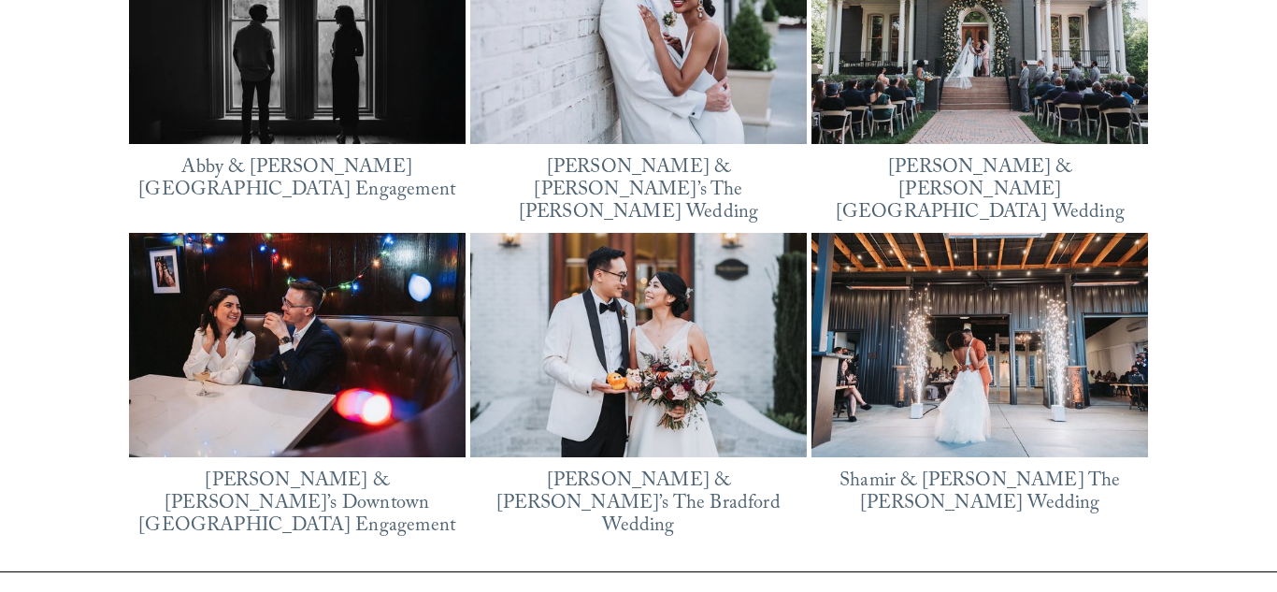
click at [615, 102] on img at bounding box center [638, 32] width 336 height 252
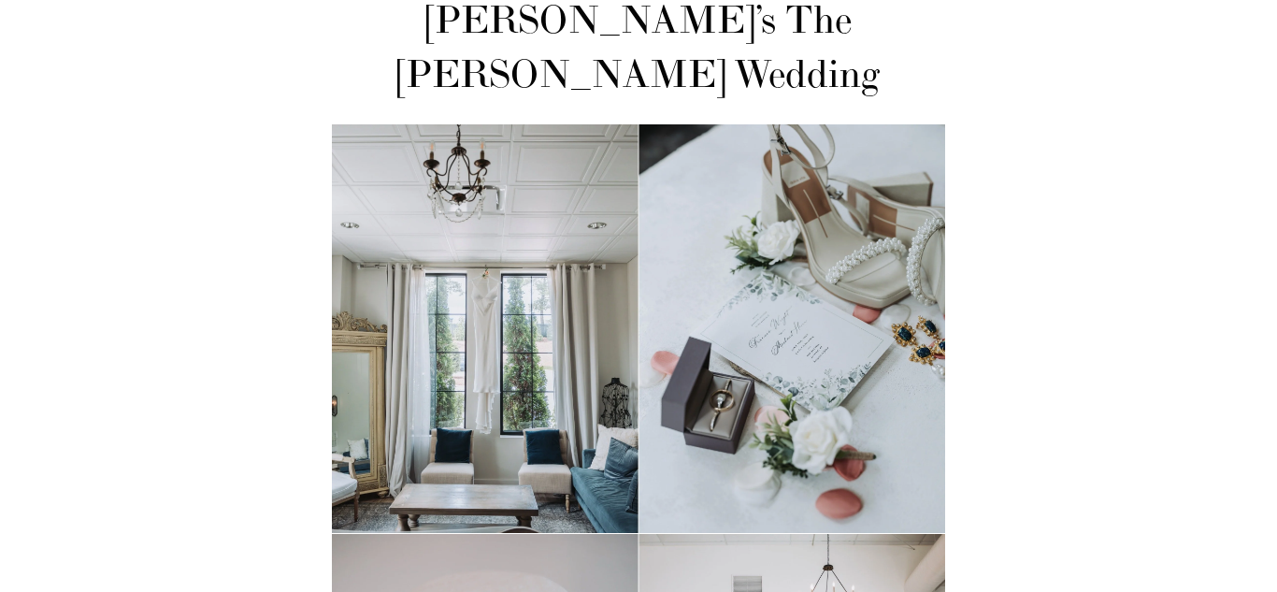
scroll to position [299, 0]
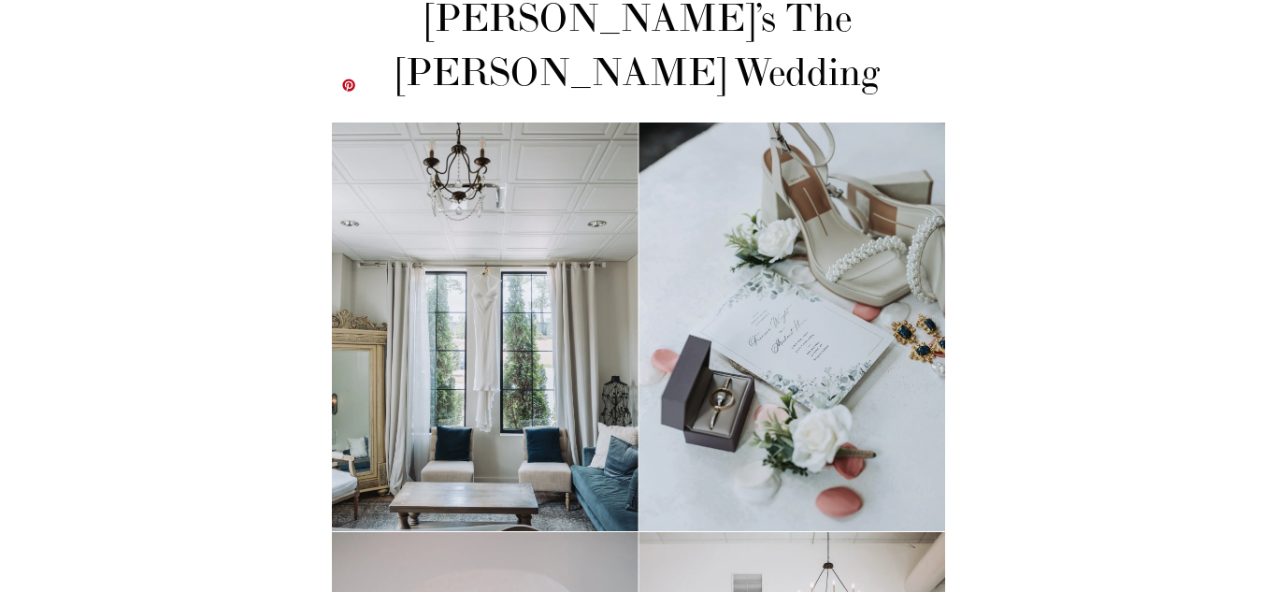
click at [796, 151] on img at bounding box center [638, 326] width 613 height 408
click at [799, 154] on img at bounding box center [638, 326] width 613 height 408
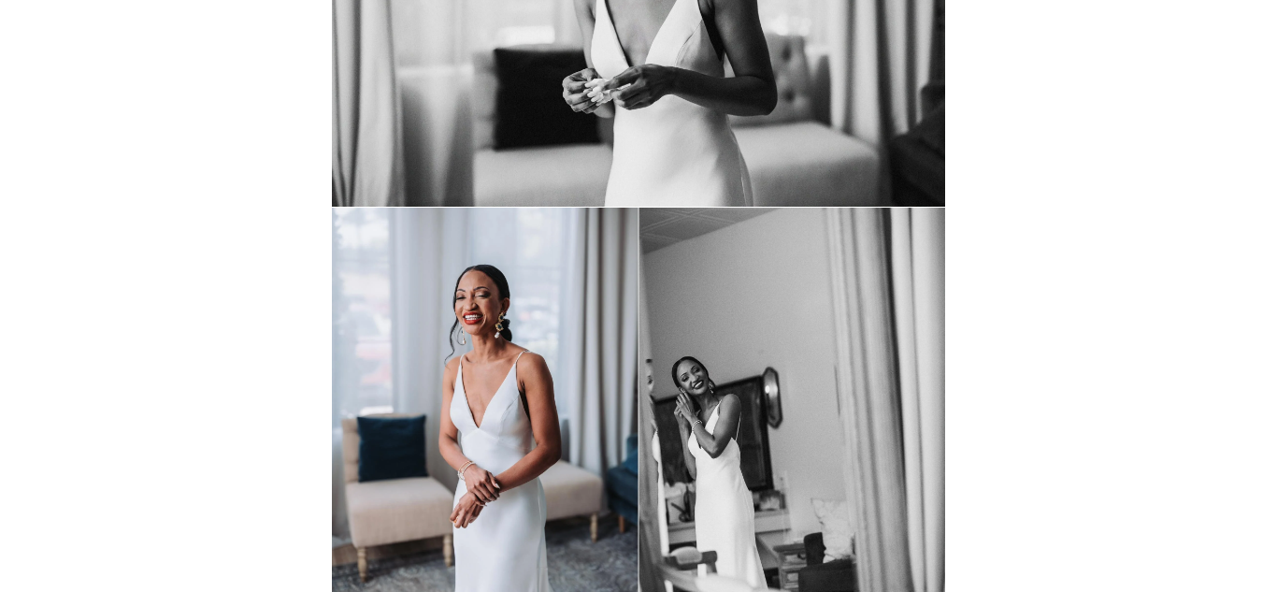
scroll to position [5830, 0]
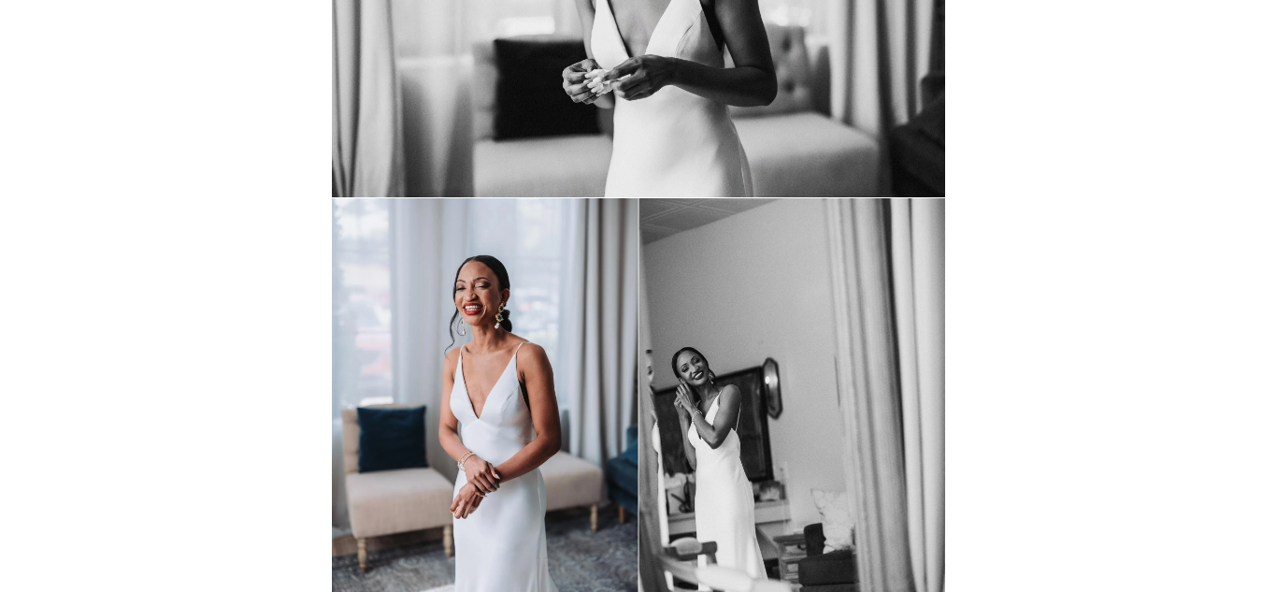
click at [713, 454] on img at bounding box center [638, 402] width 613 height 408
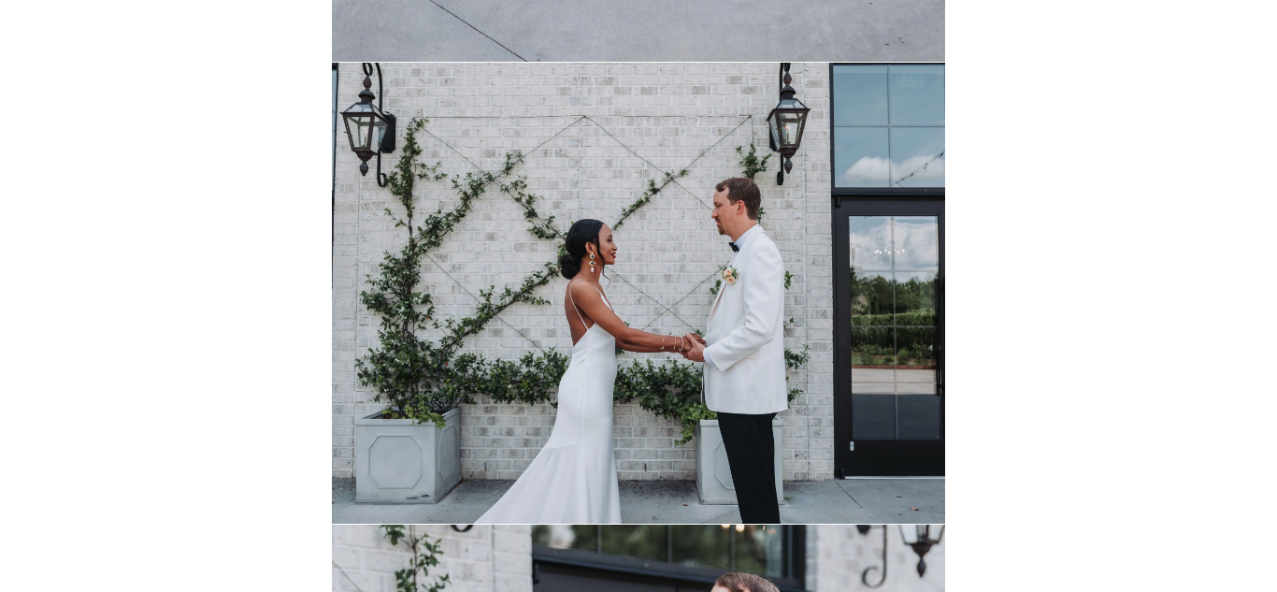
scroll to position [7484, 0]
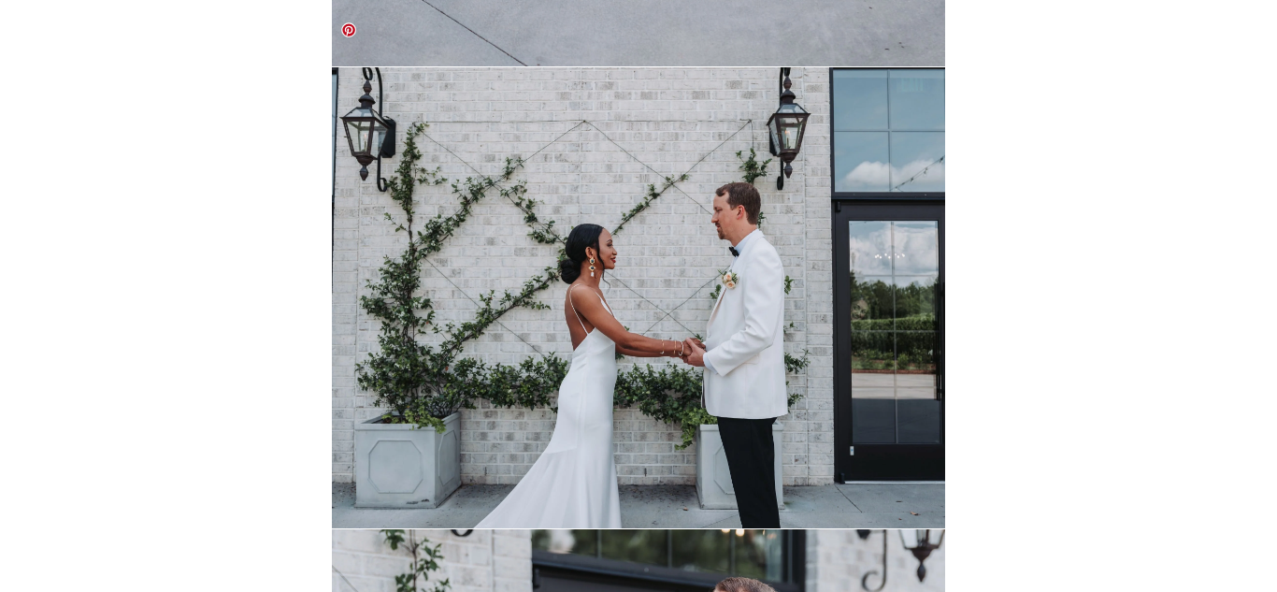
click at [775, 87] on img at bounding box center [638, 297] width 613 height 461
